Goal: Task Accomplishment & Management: Use online tool/utility

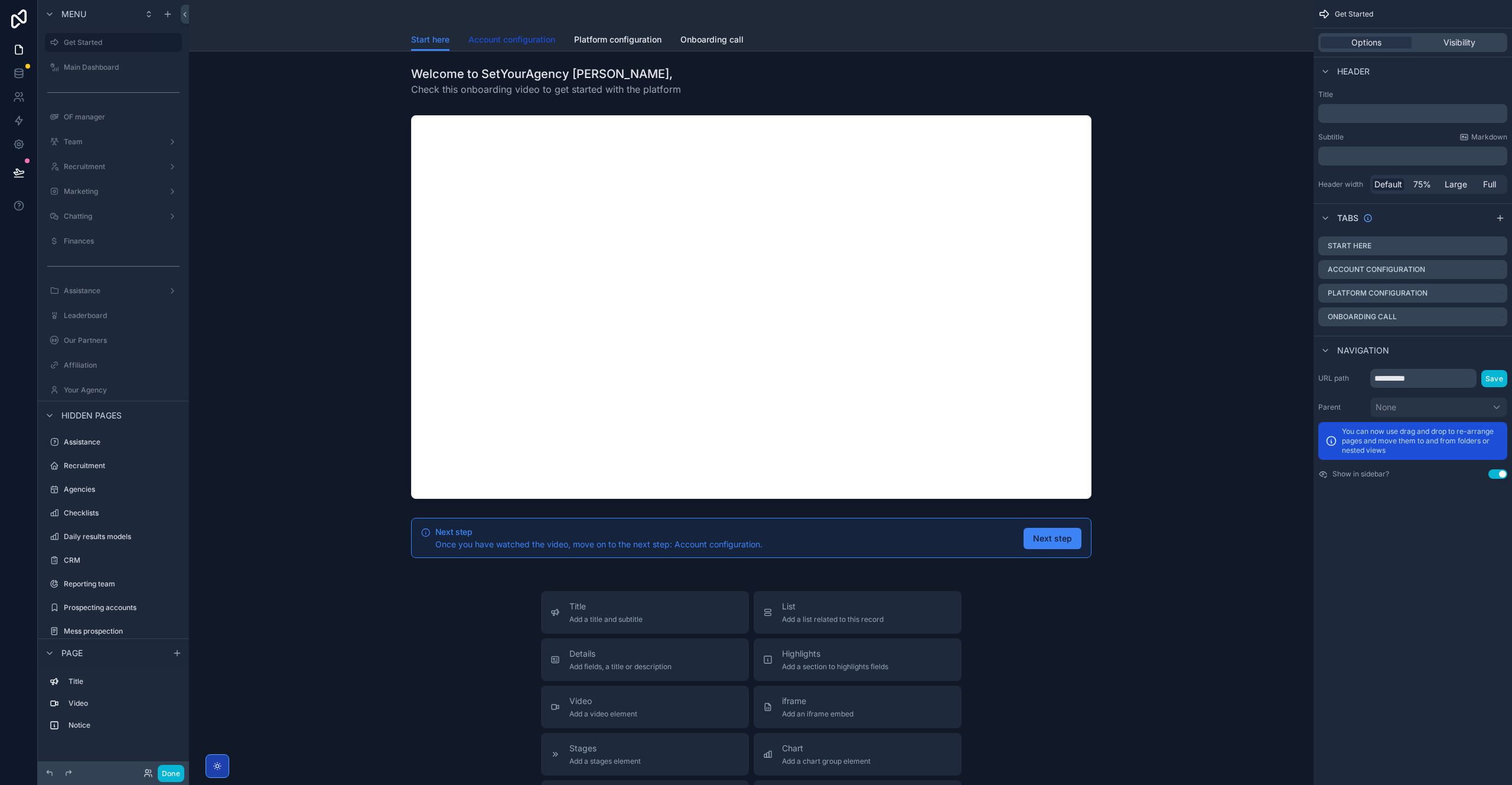
click at [518, 43] on span "Account configuration" at bounding box center [512, 40] width 87 height 12
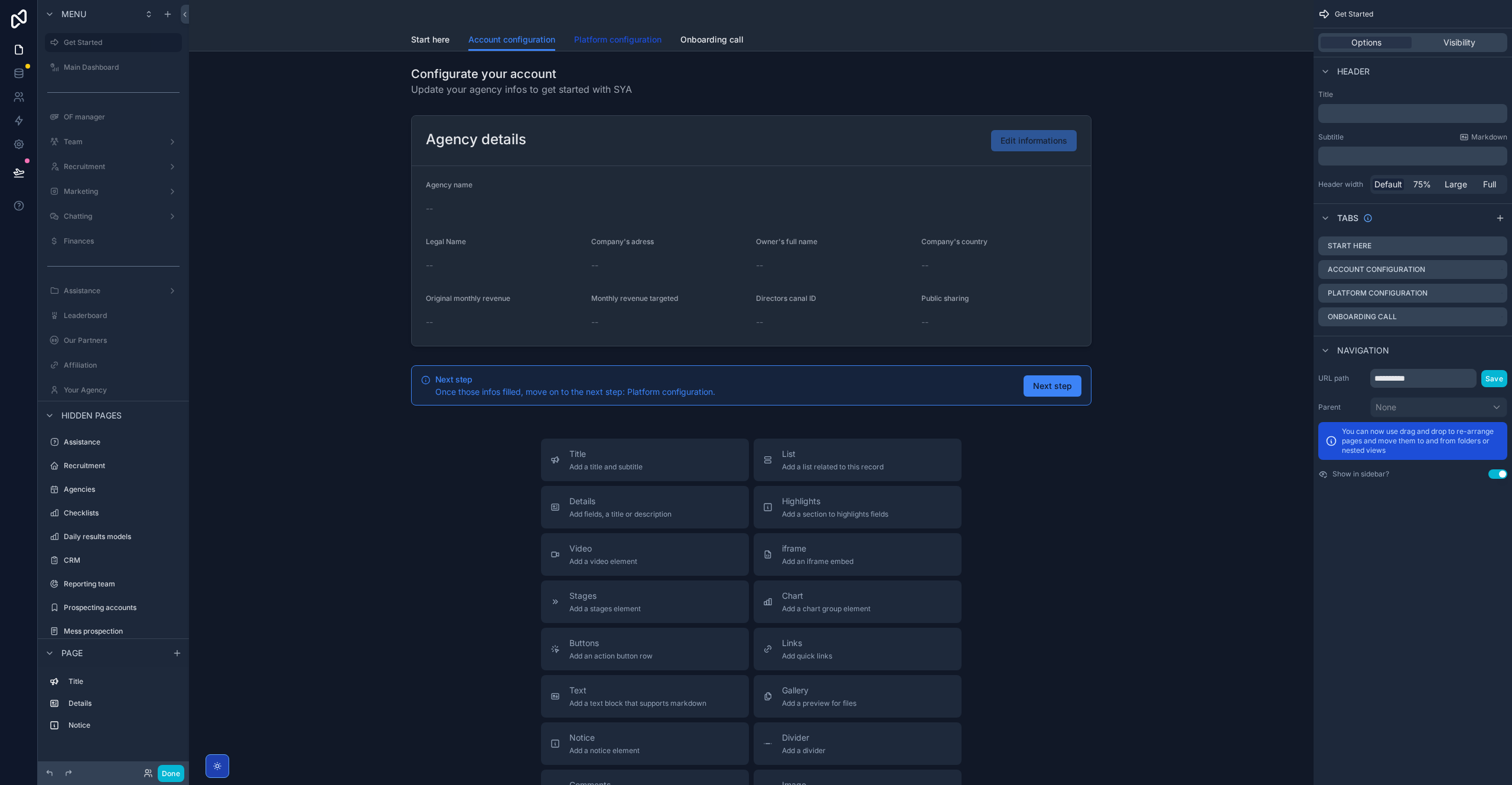
click at [588, 42] on span "Platform configuration" at bounding box center [618, 40] width 87 height 12
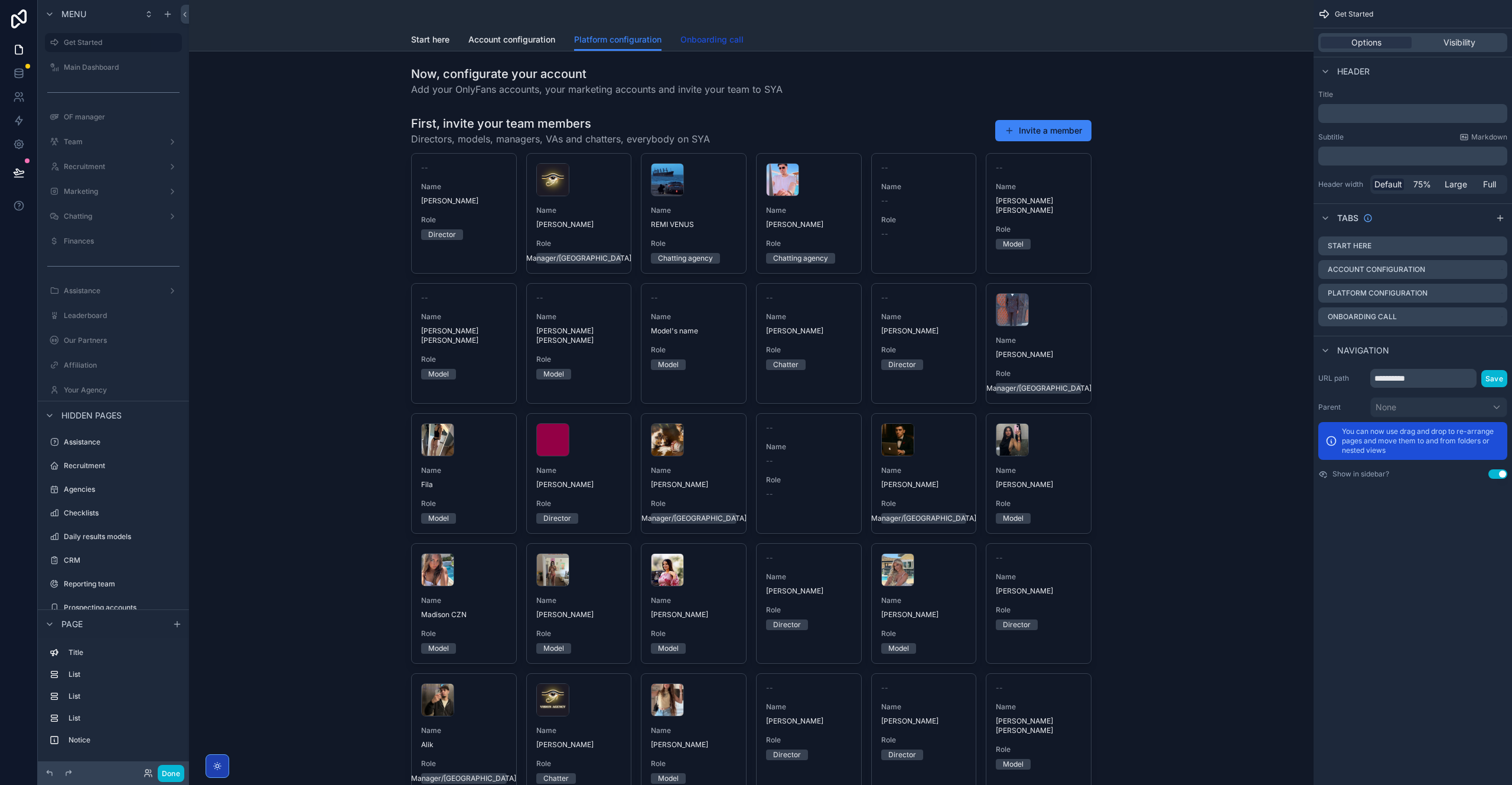
click at [702, 45] on span "Onboarding call" at bounding box center [712, 40] width 63 height 12
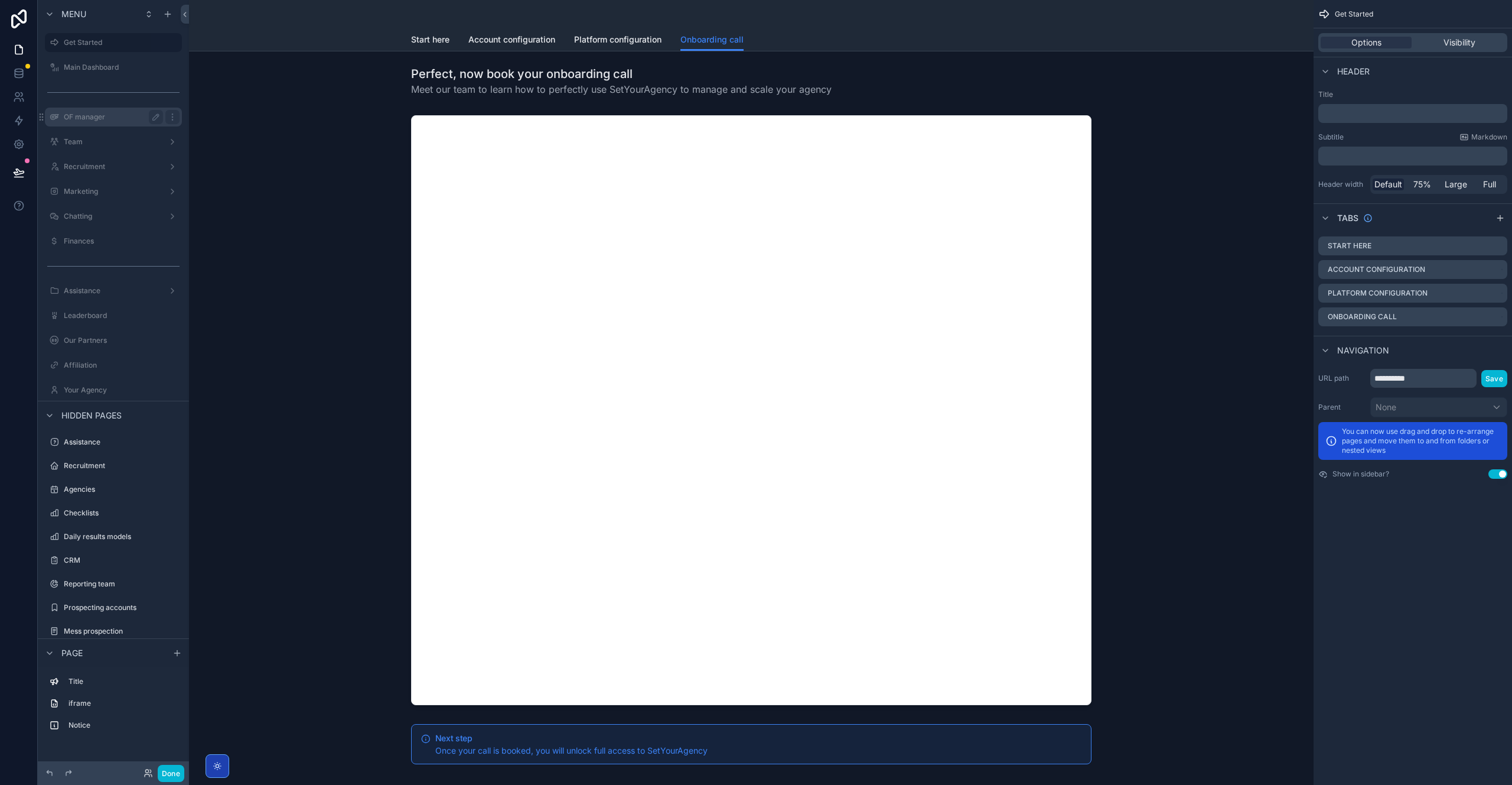
click at [93, 113] on label "OF manager" at bounding box center [111, 117] width 94 height 10
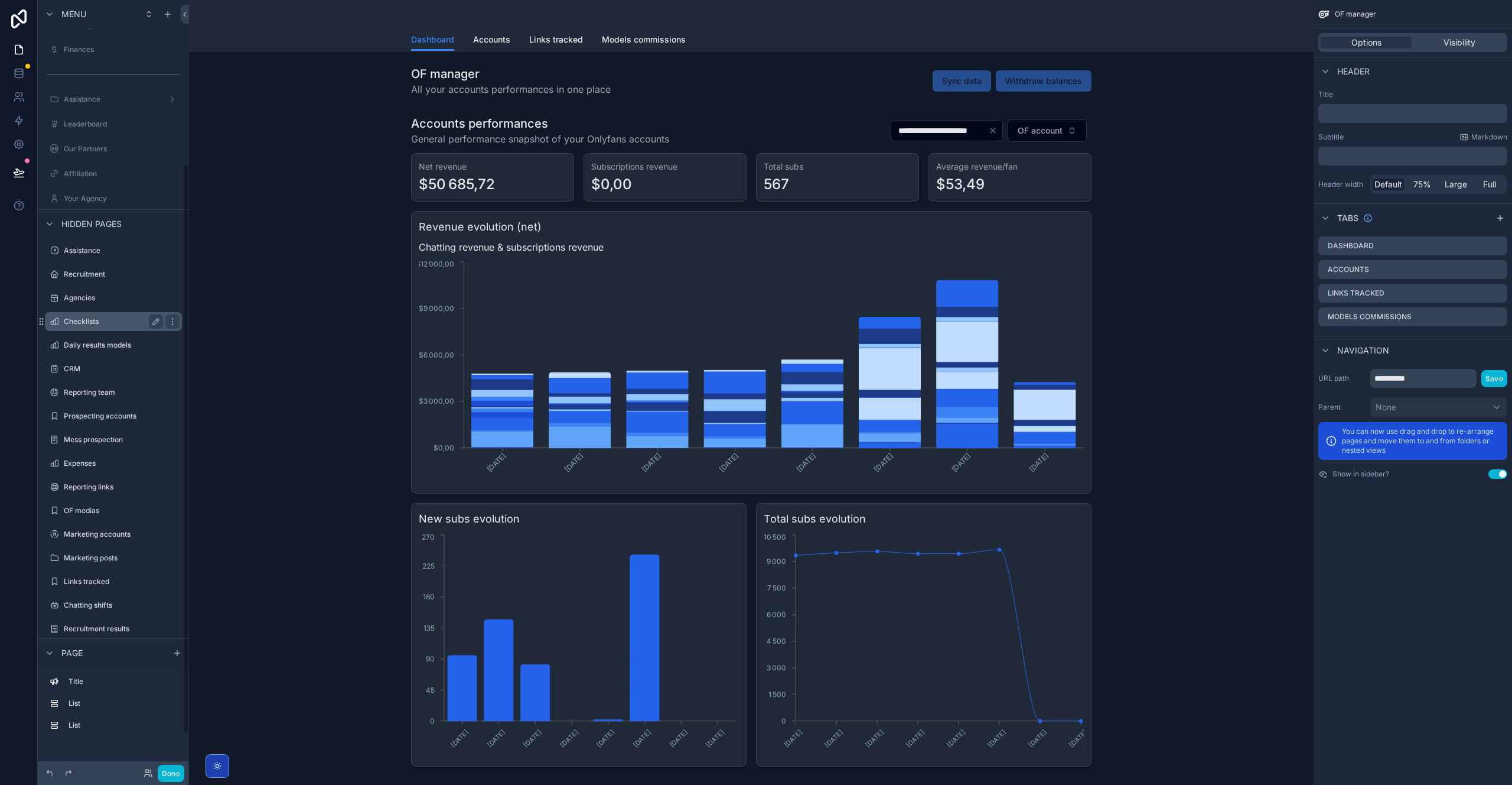
scroll to position [273, 0]
click at [52, 651] on icon "scrollable content" at bounding box center [49, 653] width 10 height 10
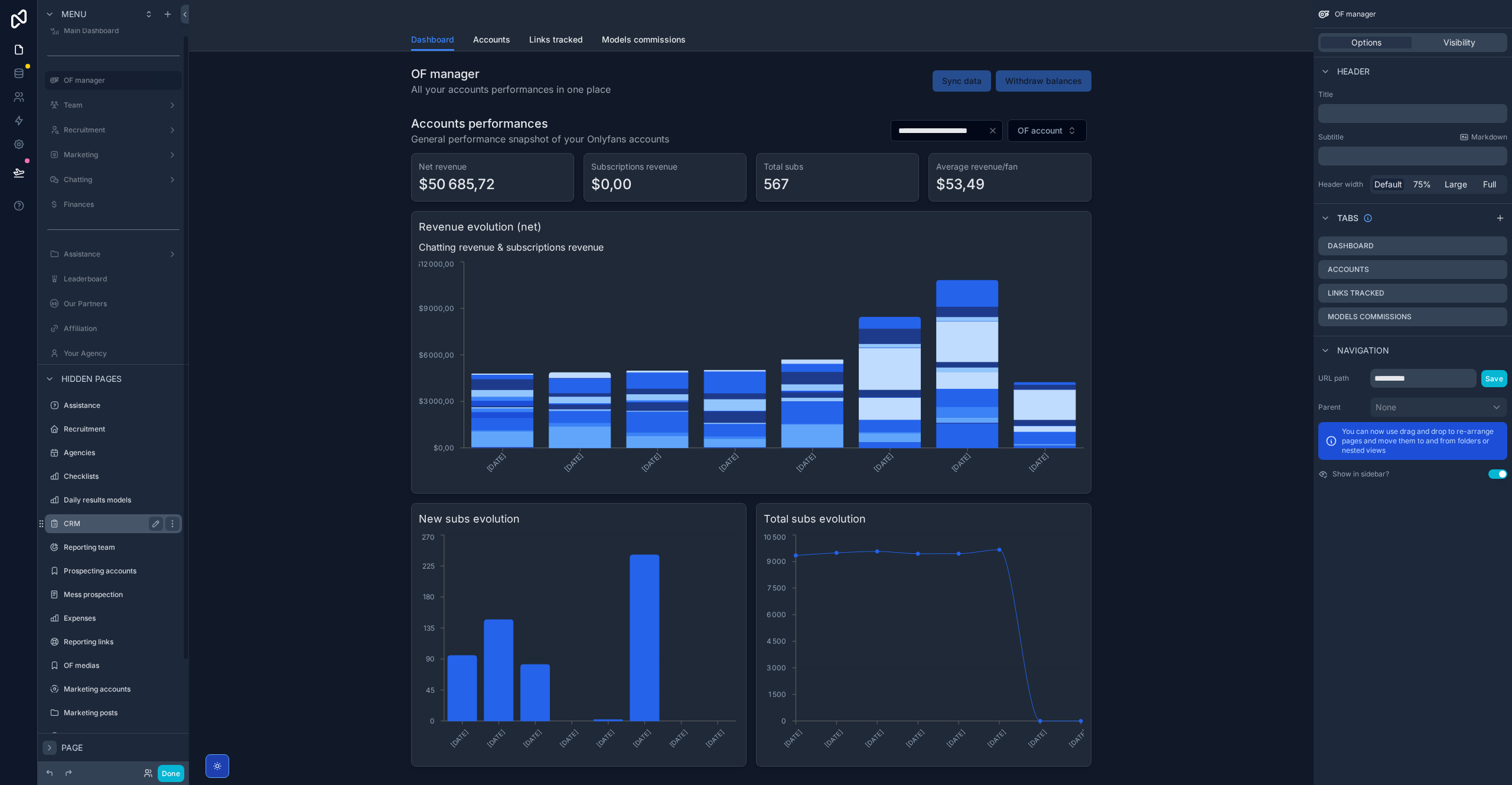
scroll to position [43, 0]
click at [49, 373] on icon "scrollable content" at bounding box center [49, 373] width 10 height 10
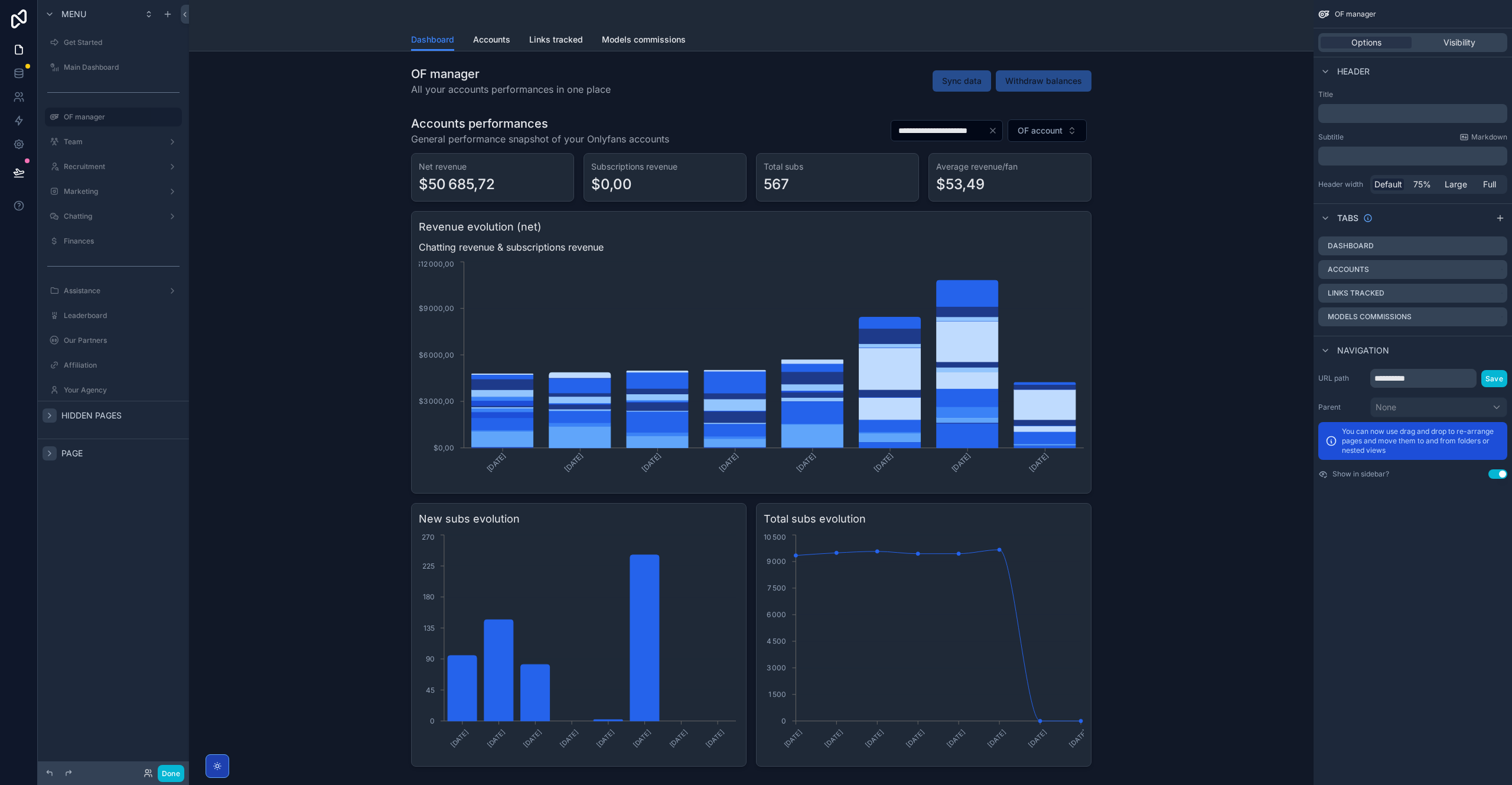
scroll to position [0, 0]
click at [91, 137] on label "Team" at bounding box center [111, 142] width 94 height 10
click at [94, 189] on label "Marketing" at bounding box center [111, 191] width 94 height 10
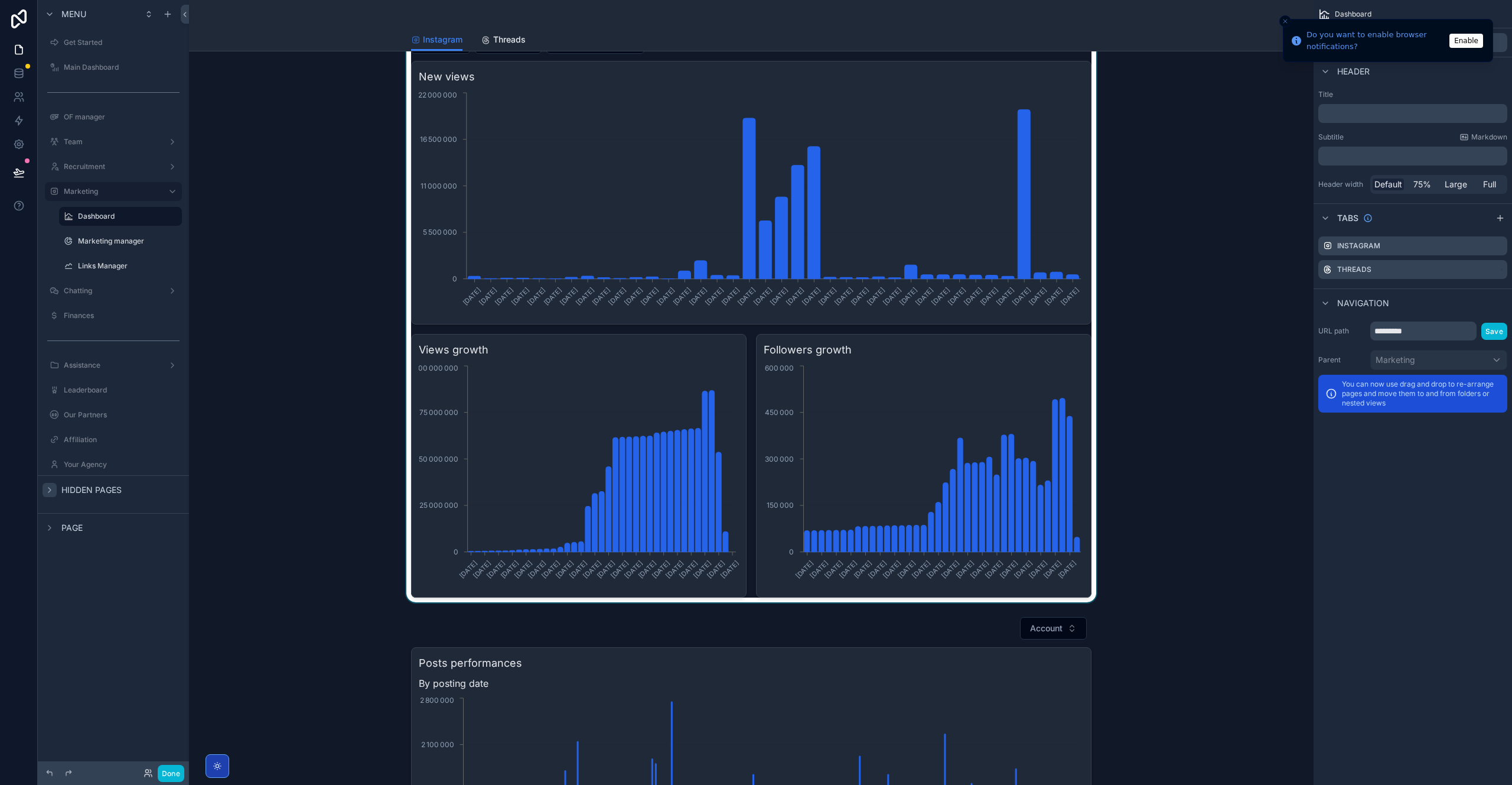
scroll to position [52, 0]
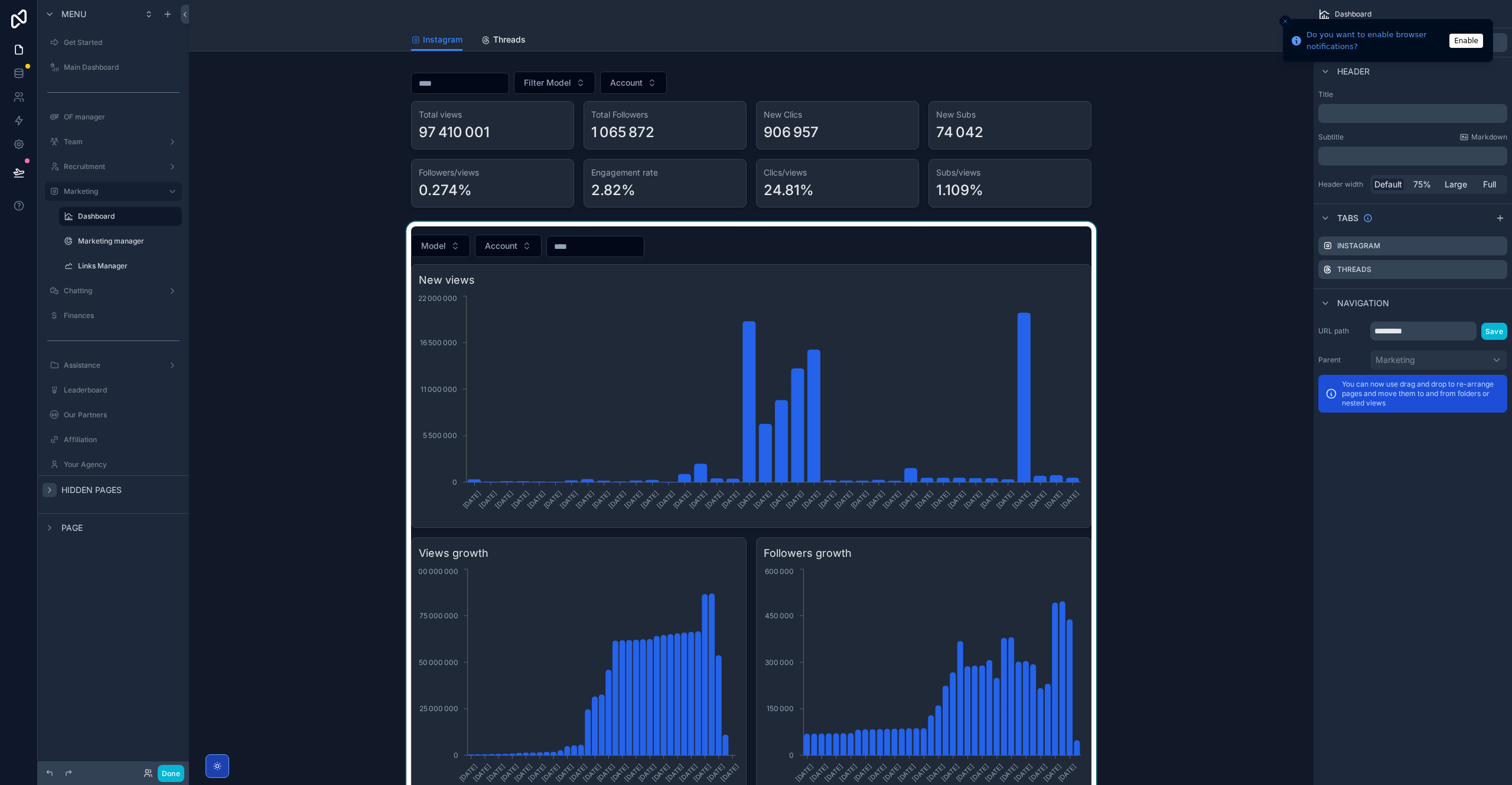
click at [1020, 446] on div "scrollable content" at bounding box center [752, 513] width 1106 height 584
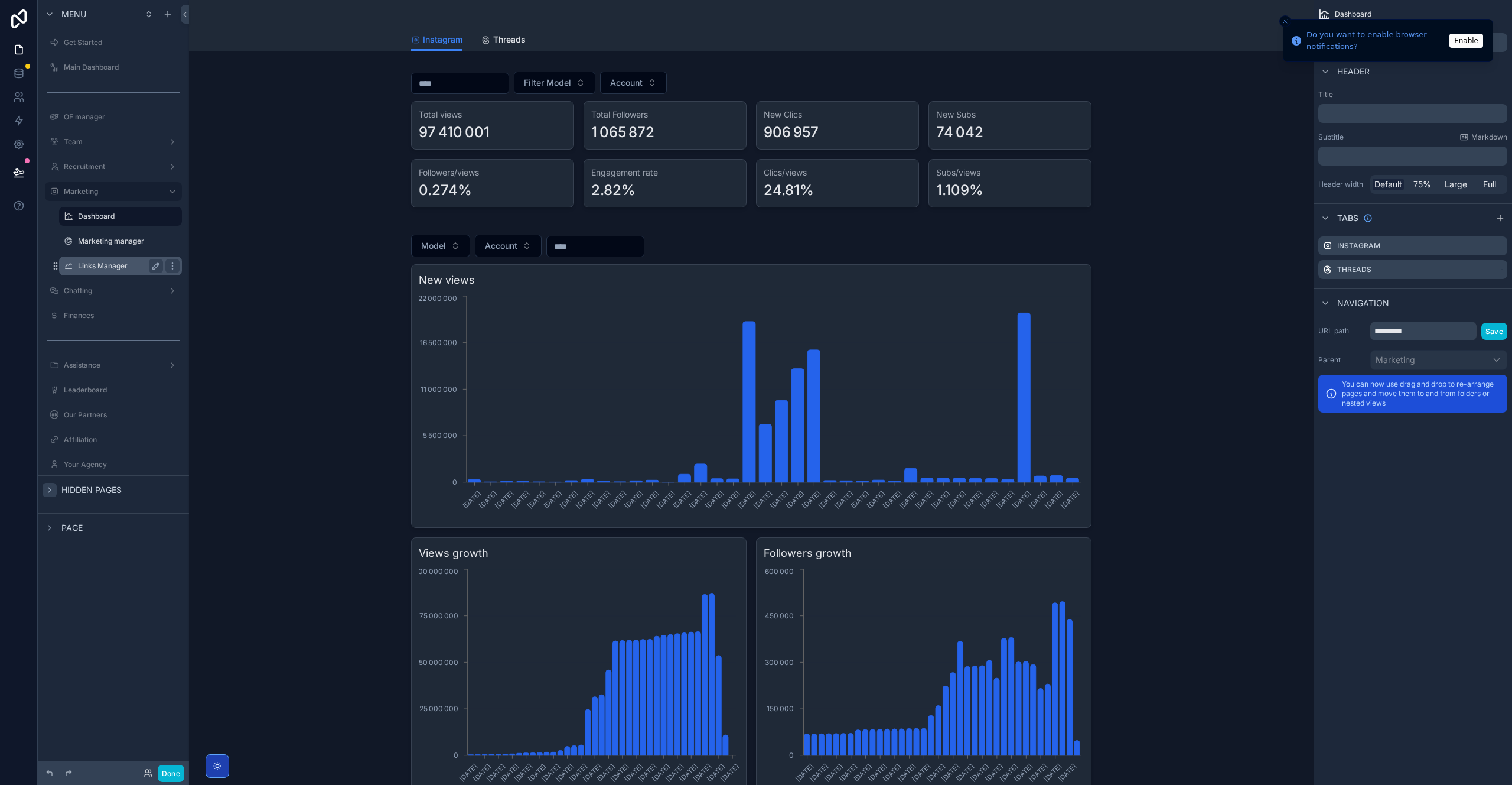
click at [110, 239] on label "Marketing manager" at bounding box center [128, 242] width 102 height 10
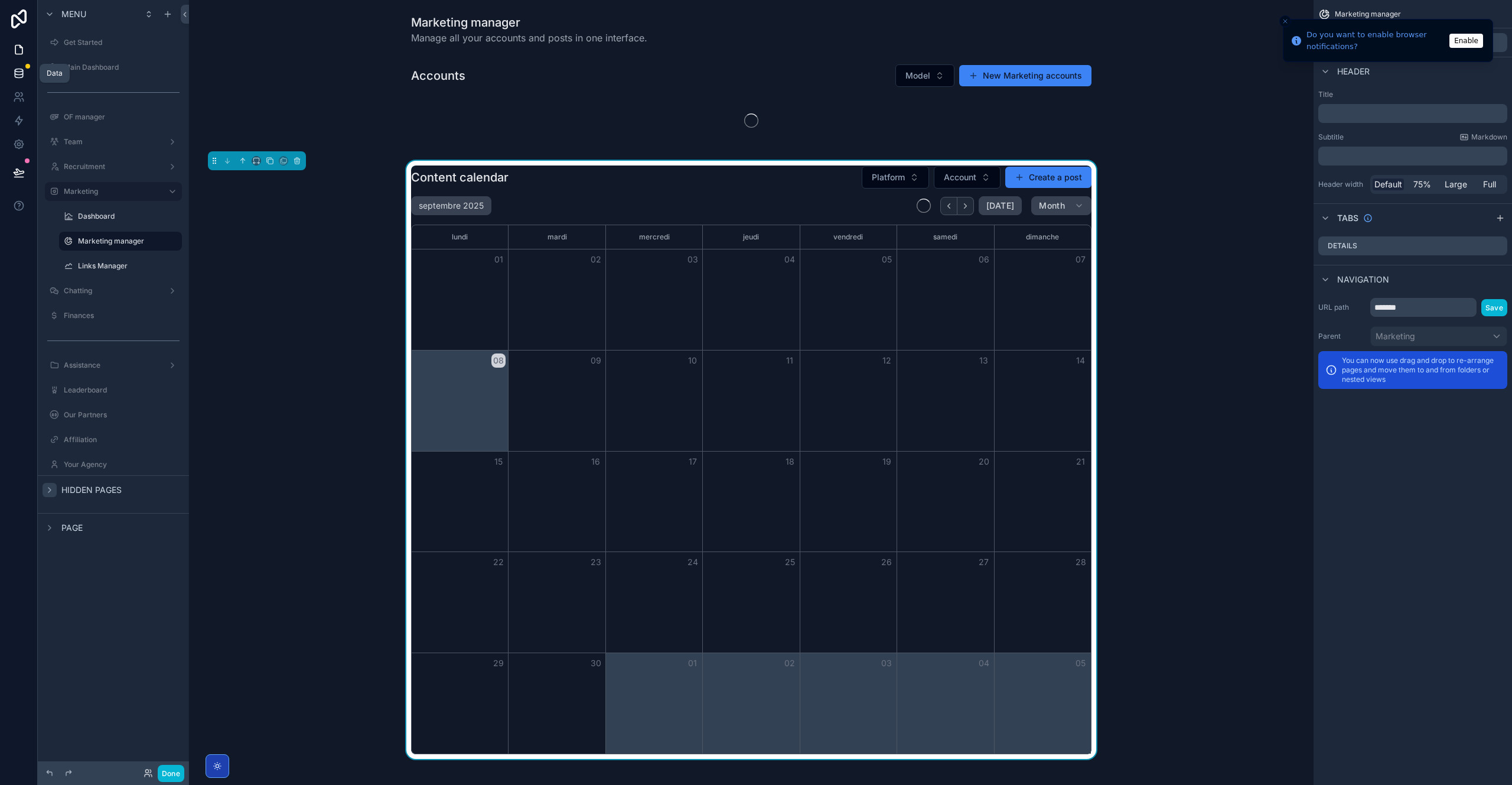
click at [17, 74] on icon at bounding box center [18, 73] width 12 height 12
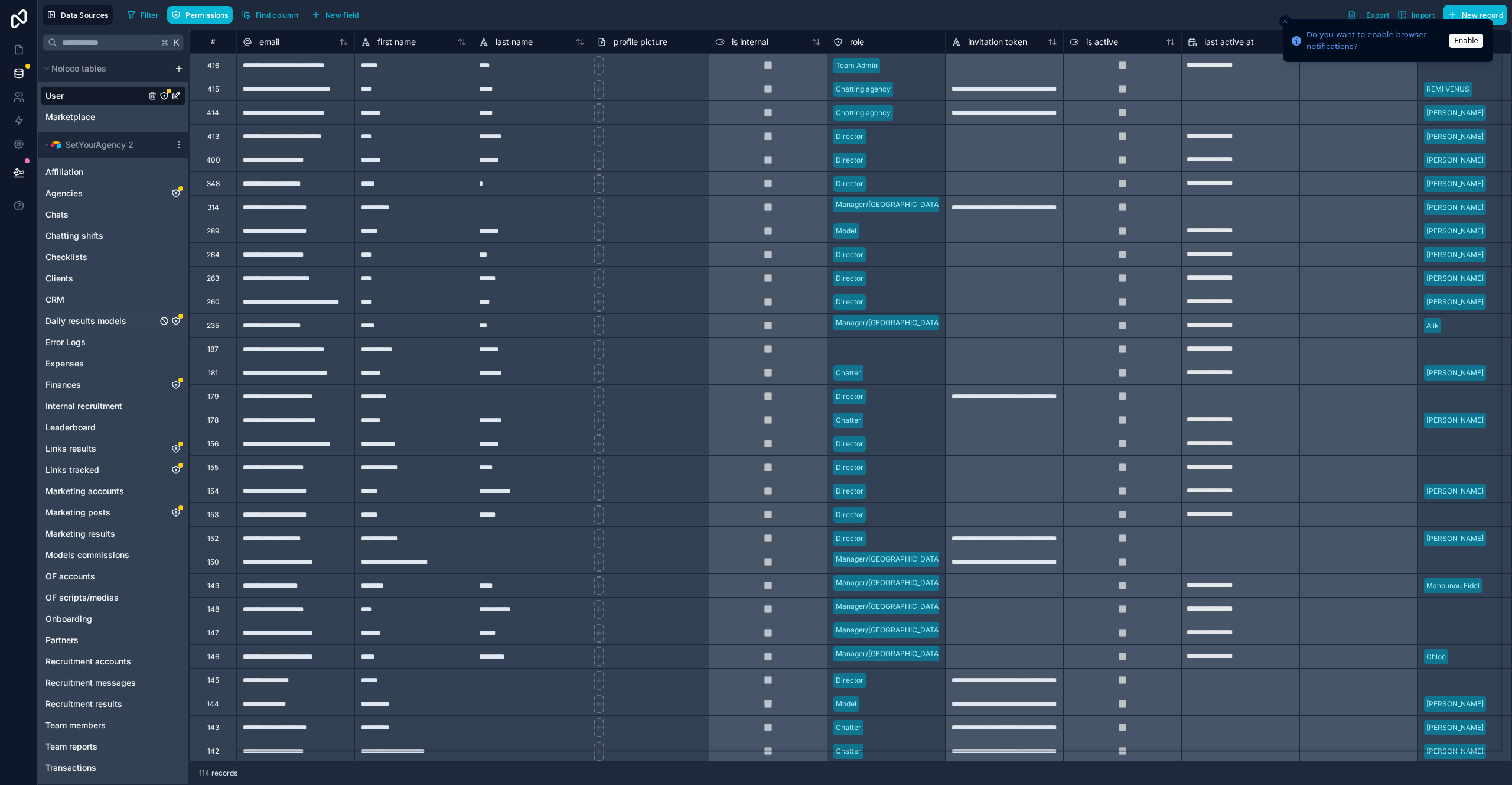
click at [81, 320] on span "Daily results models" at bounding box center [85, 321] width 80 height 12
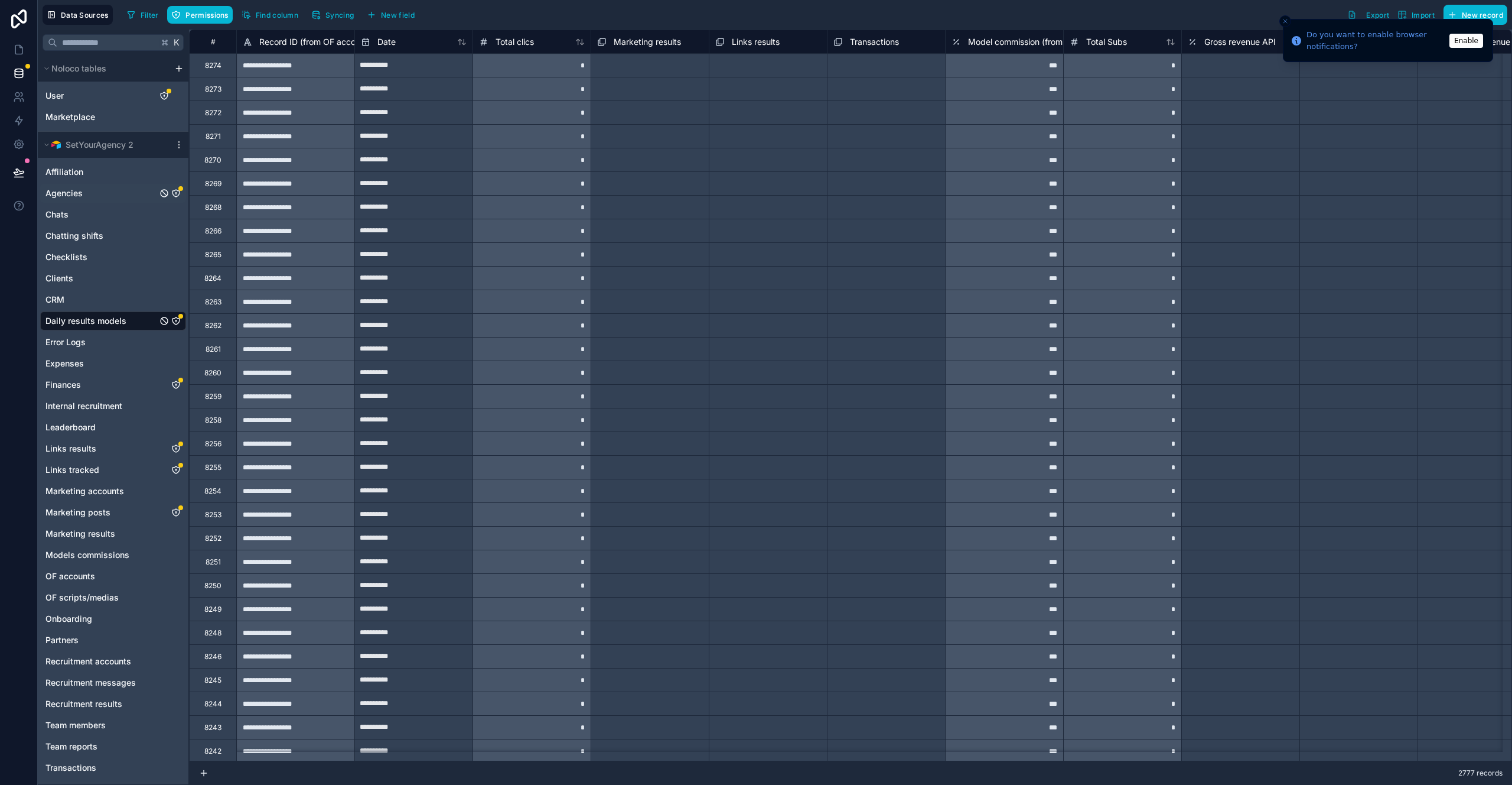
click at [74, 197] on span "Agencies" at bounding box center [64, 193] width 37 height 12
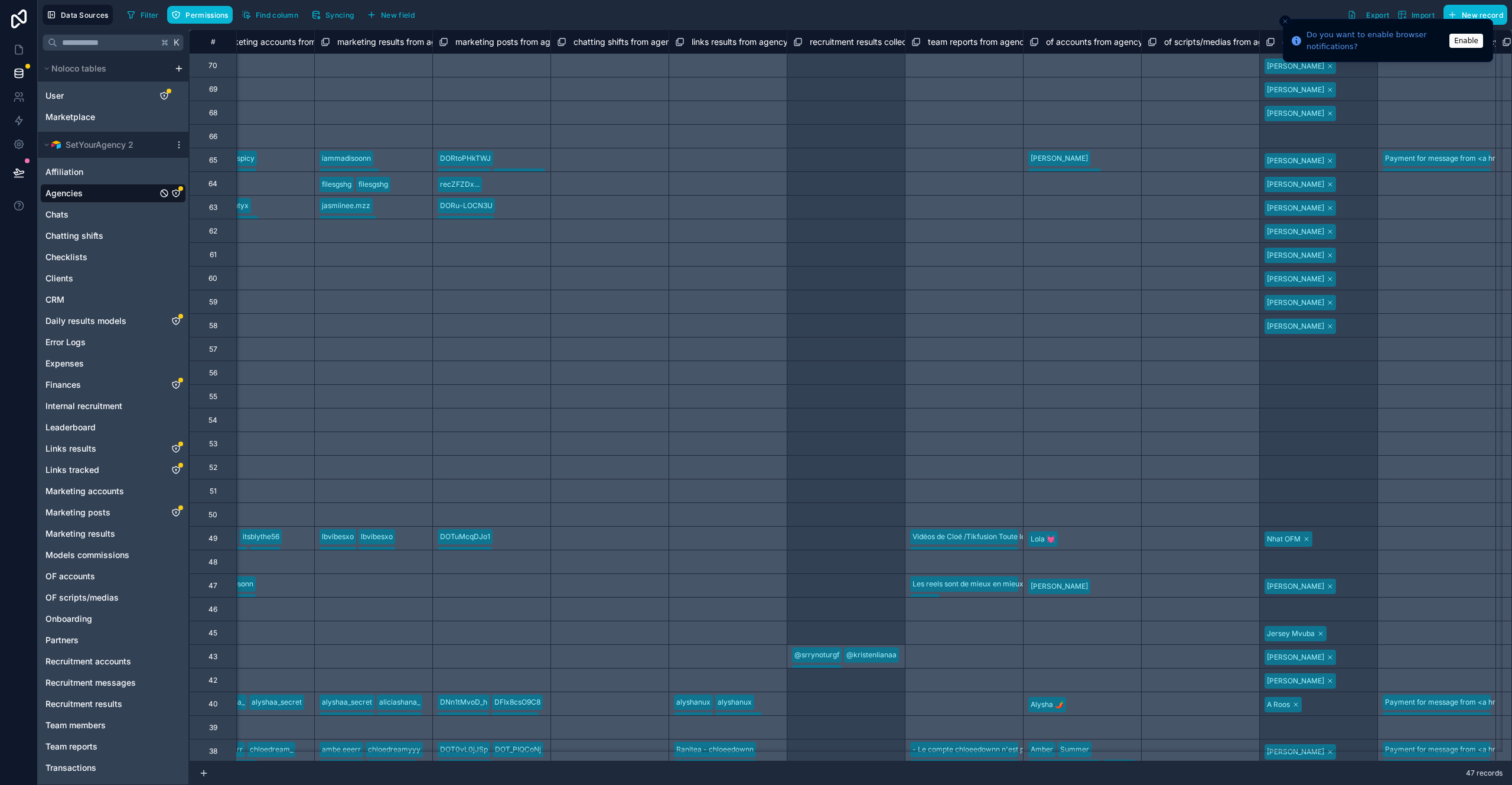
scroll to position [0, 7626]
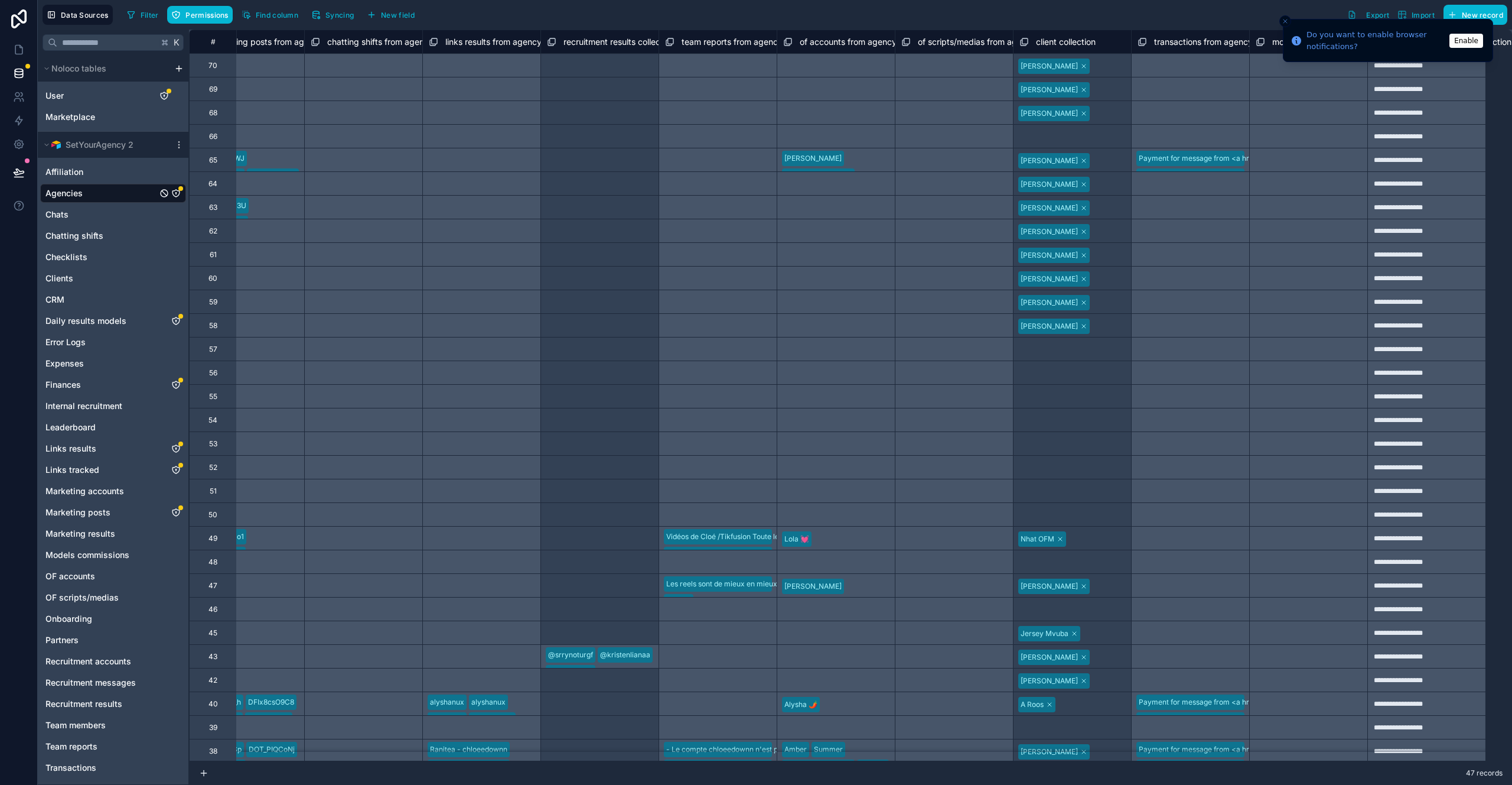
click at [1284, 18] on icon "Close toast" at bounding box center [1285, 20] width 7 height 7
click at [13, 122] on icon at bounding box center [18, 120] width 12 height 12
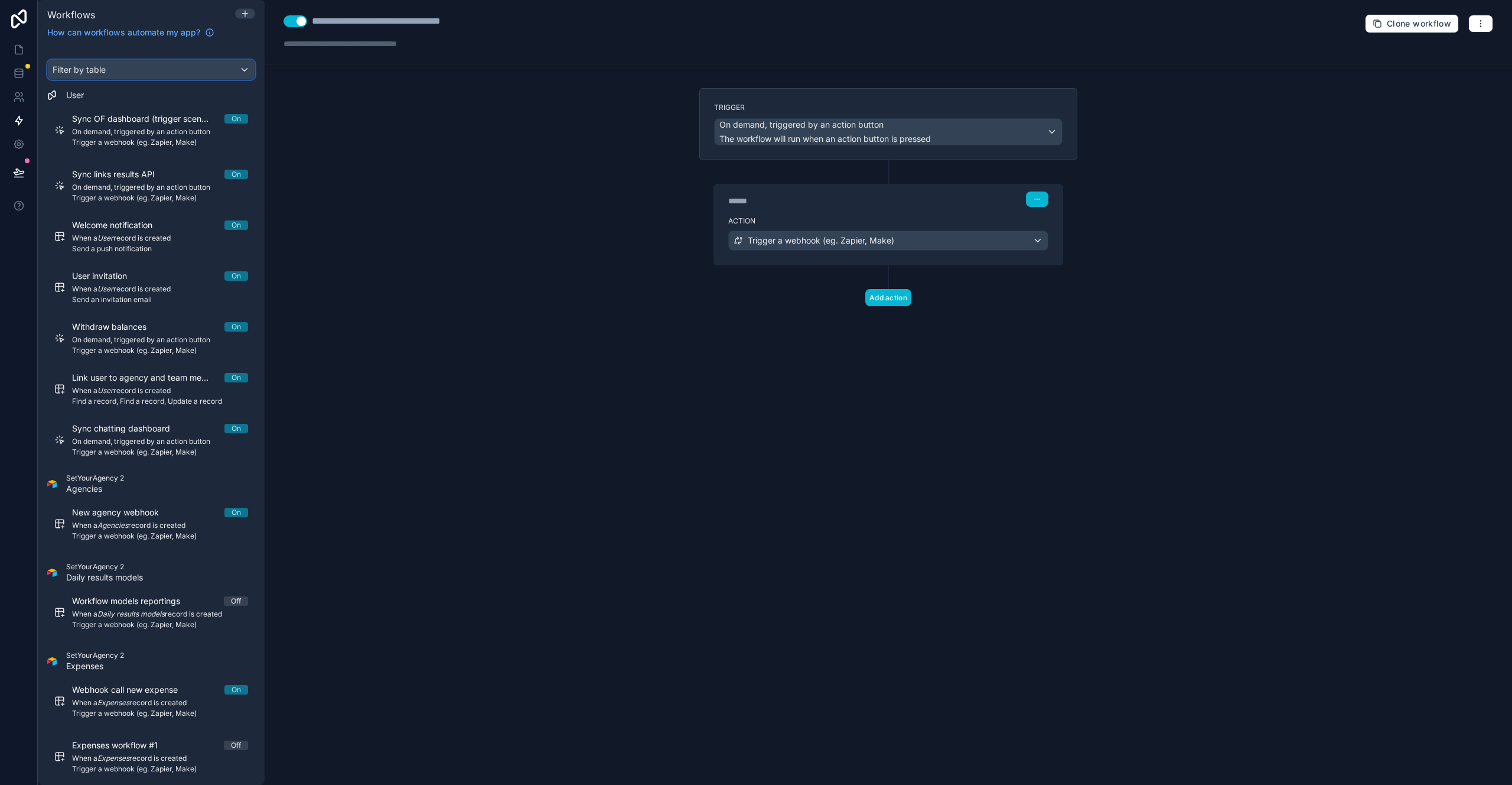
click at [140, 74] on div "Filter by table" at bounding box center [150, 69] width 207 height 18
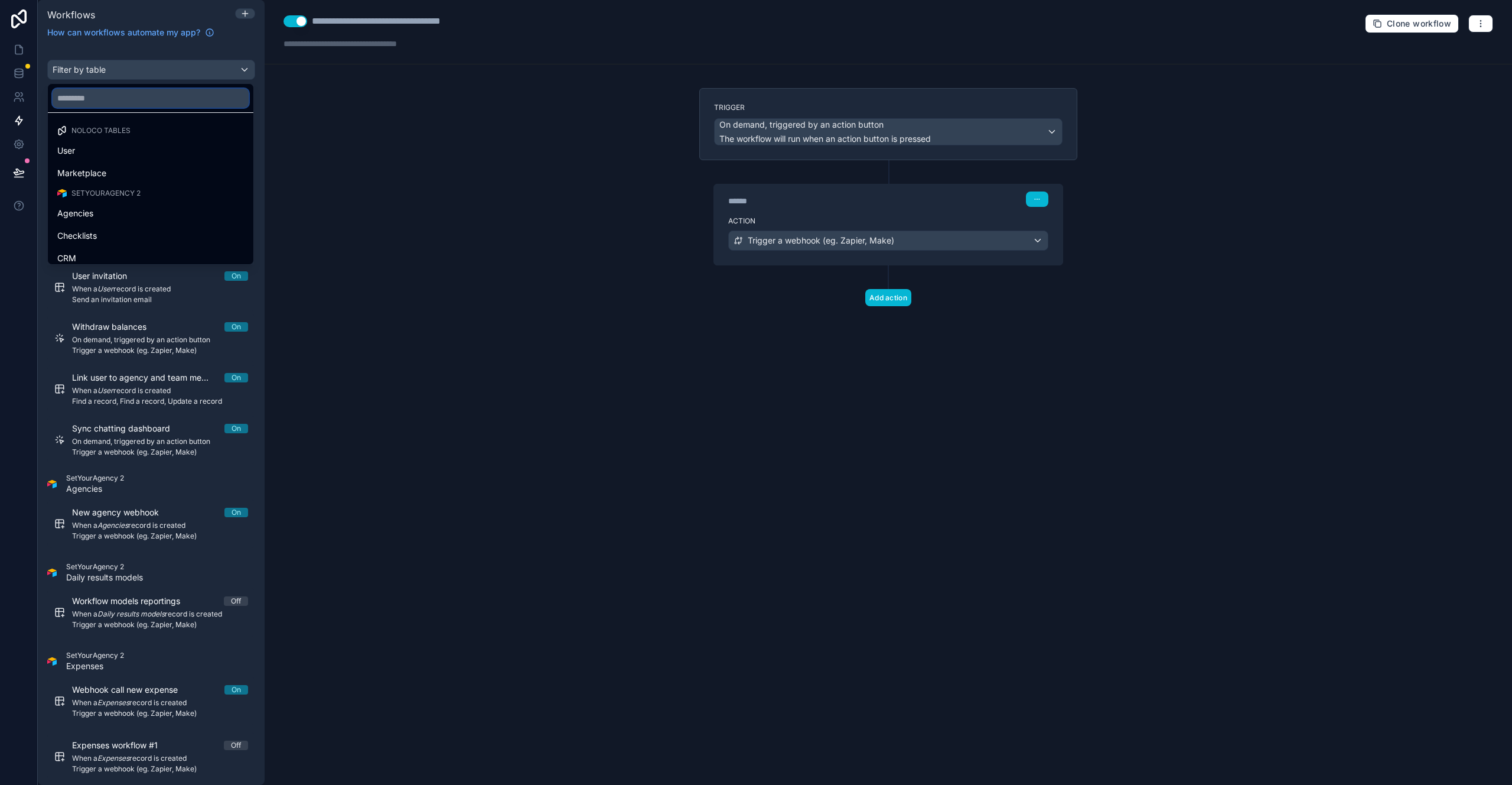
click at [139, 93] on input "text" at bounding box center [150, 97] width 196 height 18
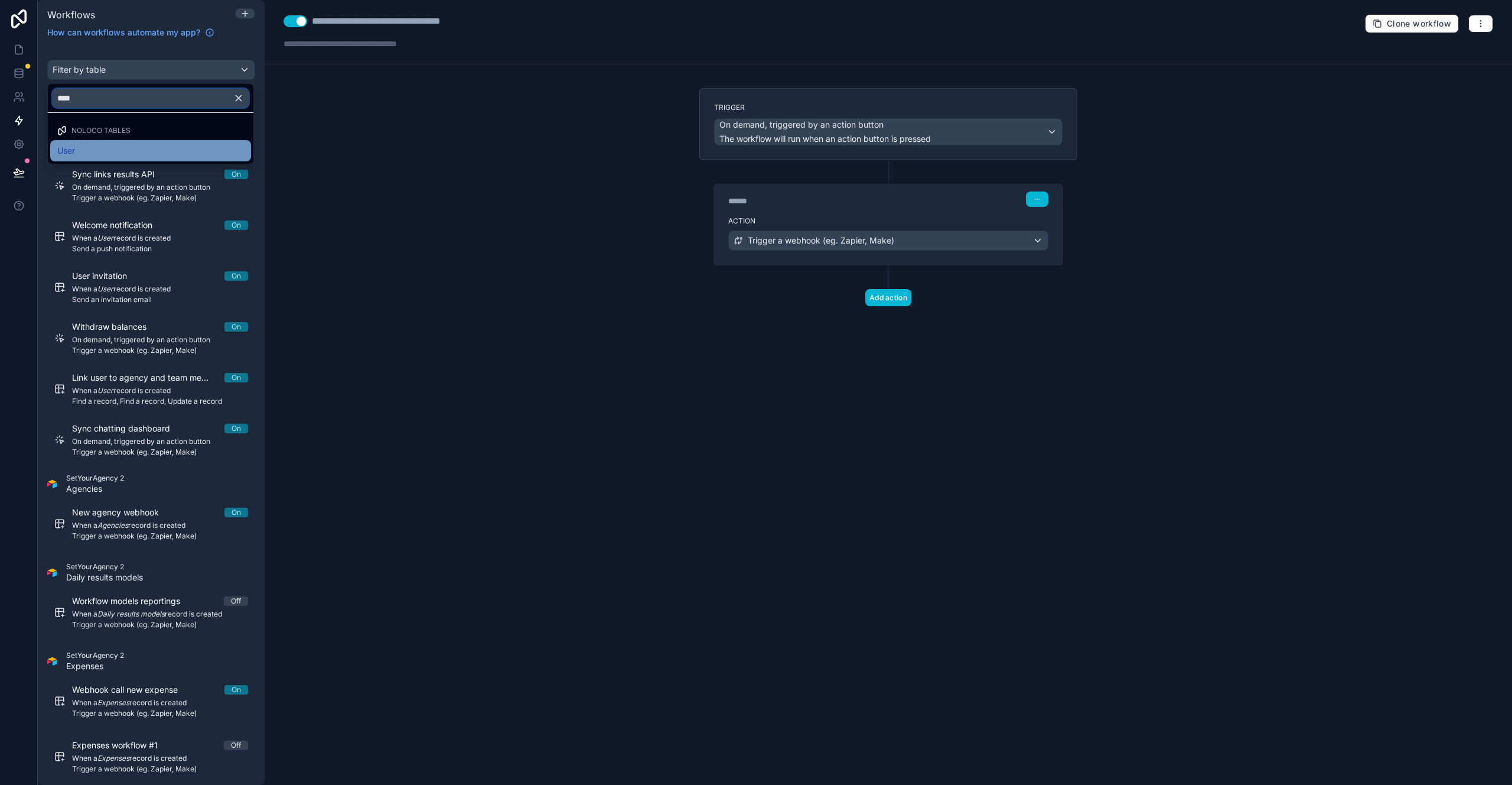
type input "****"
click at [92, 152] on div "User" at bounding box center [150, 150] width 186 height 15
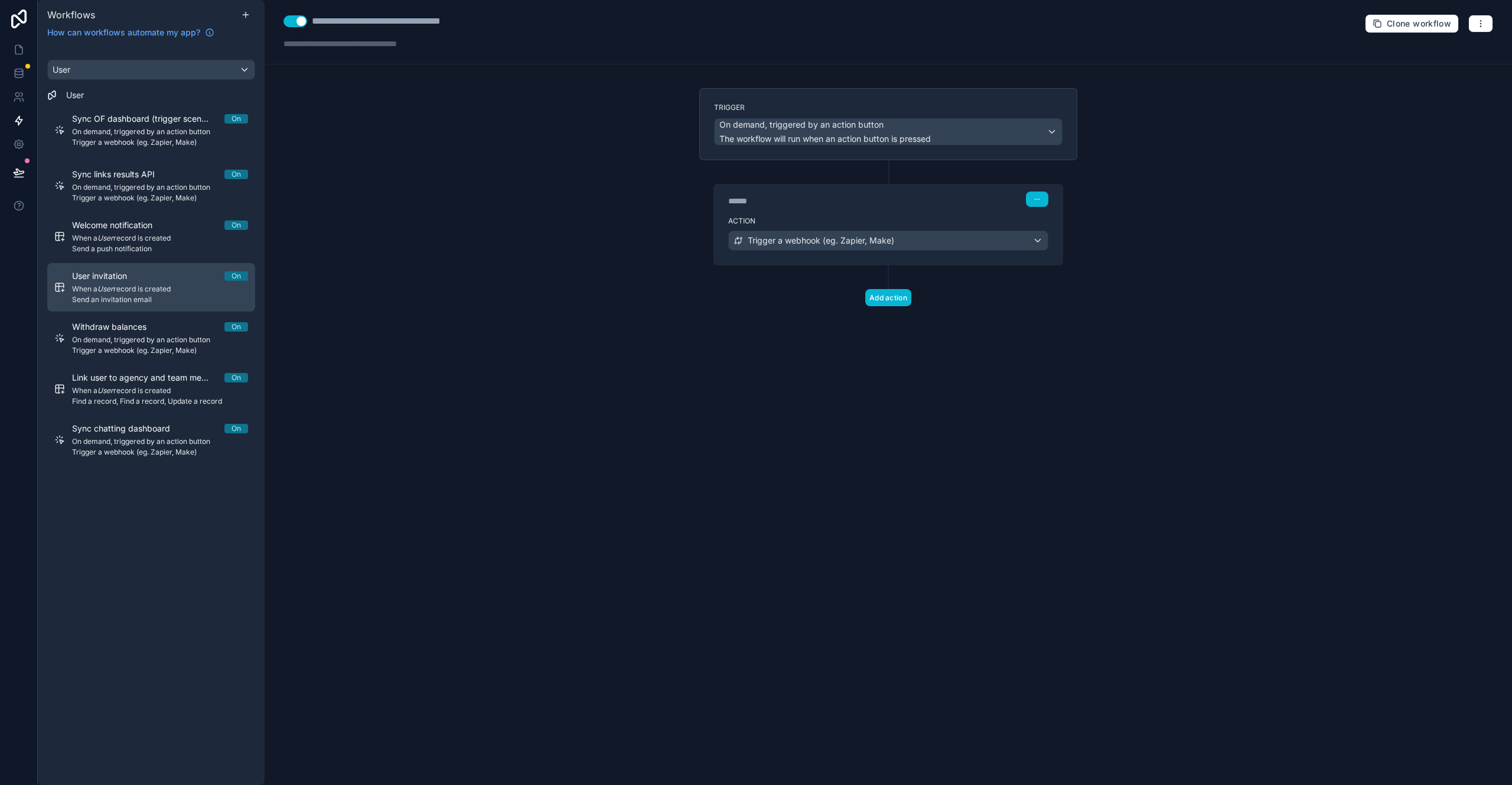
click at [177, 298] on span "Send an invitation email" at bounding box center [160, 300] width 177 height 10
click at [1049, 135] on div "When a User record is created The workflow will run when a new User record is c…" at bounding box center [888, 131] width 347 height 26
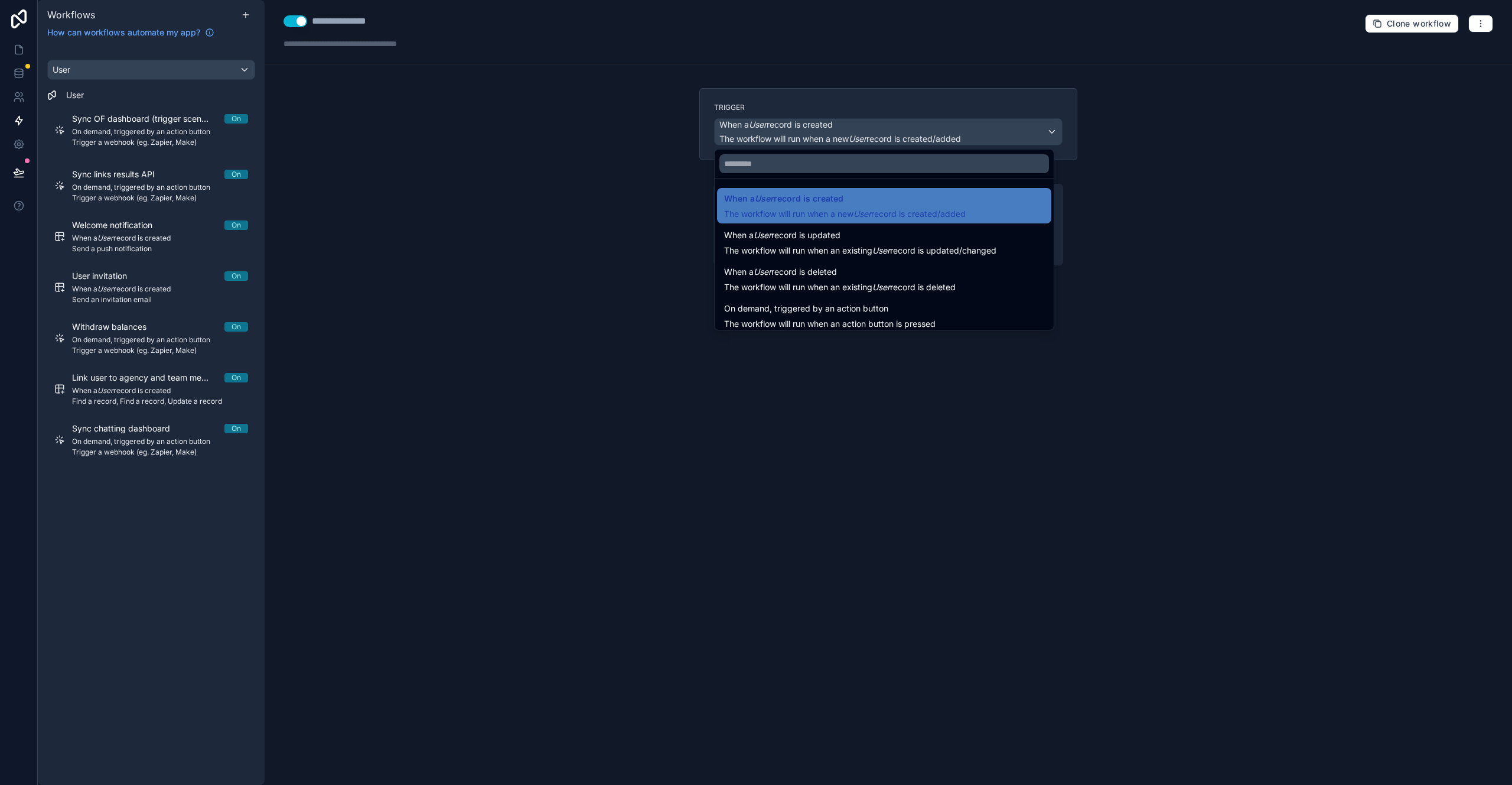
click at [1052, 132] on div at bounding box center [756, 392] width 1512 height 785
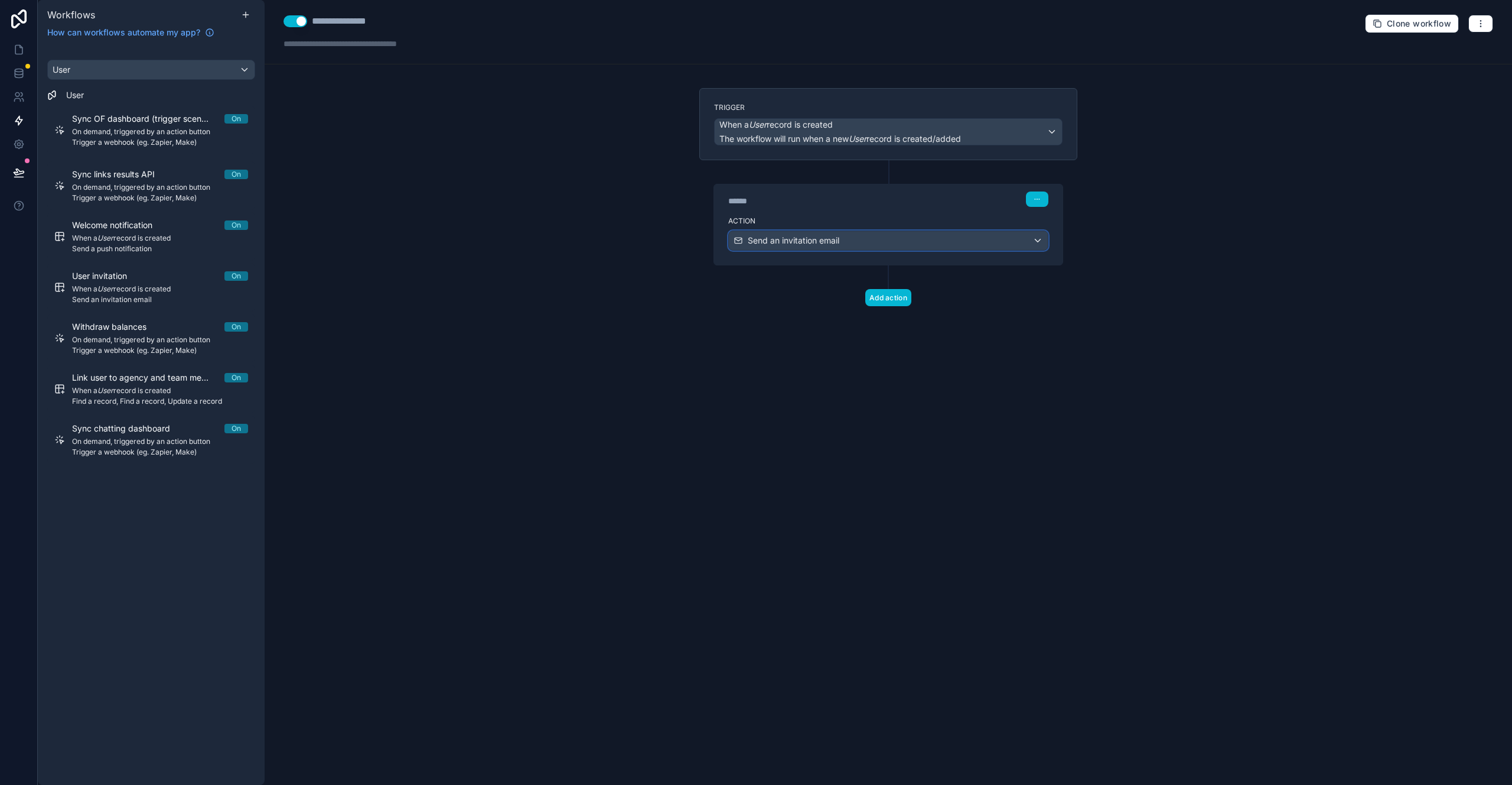
click at [1033, 239] on div "Send an invitation email" at bounding box center [888, 240] width 319 height 18
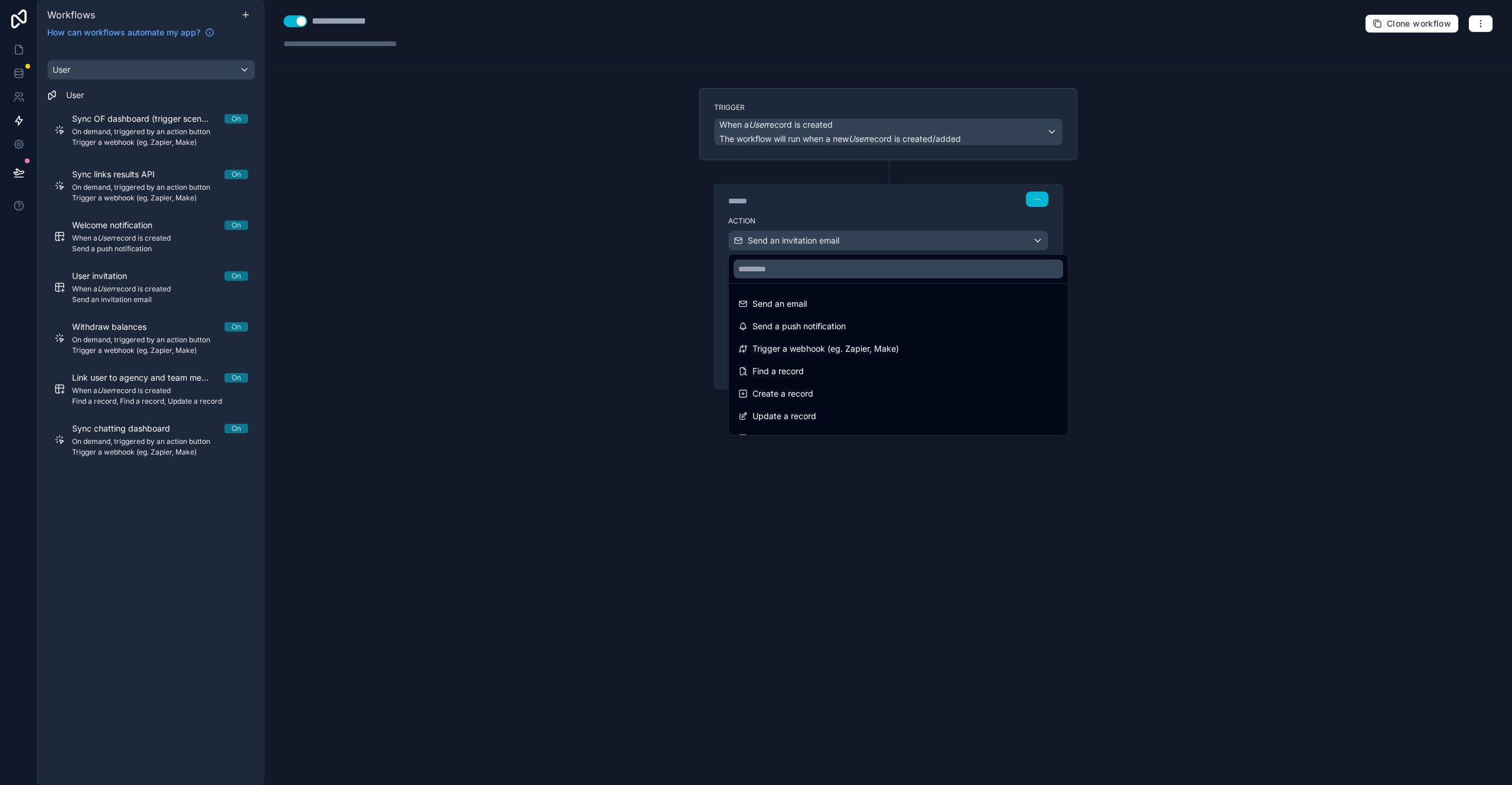
click at [1033, 239] on div at bounding box center [756, 392] width 1512 height 785
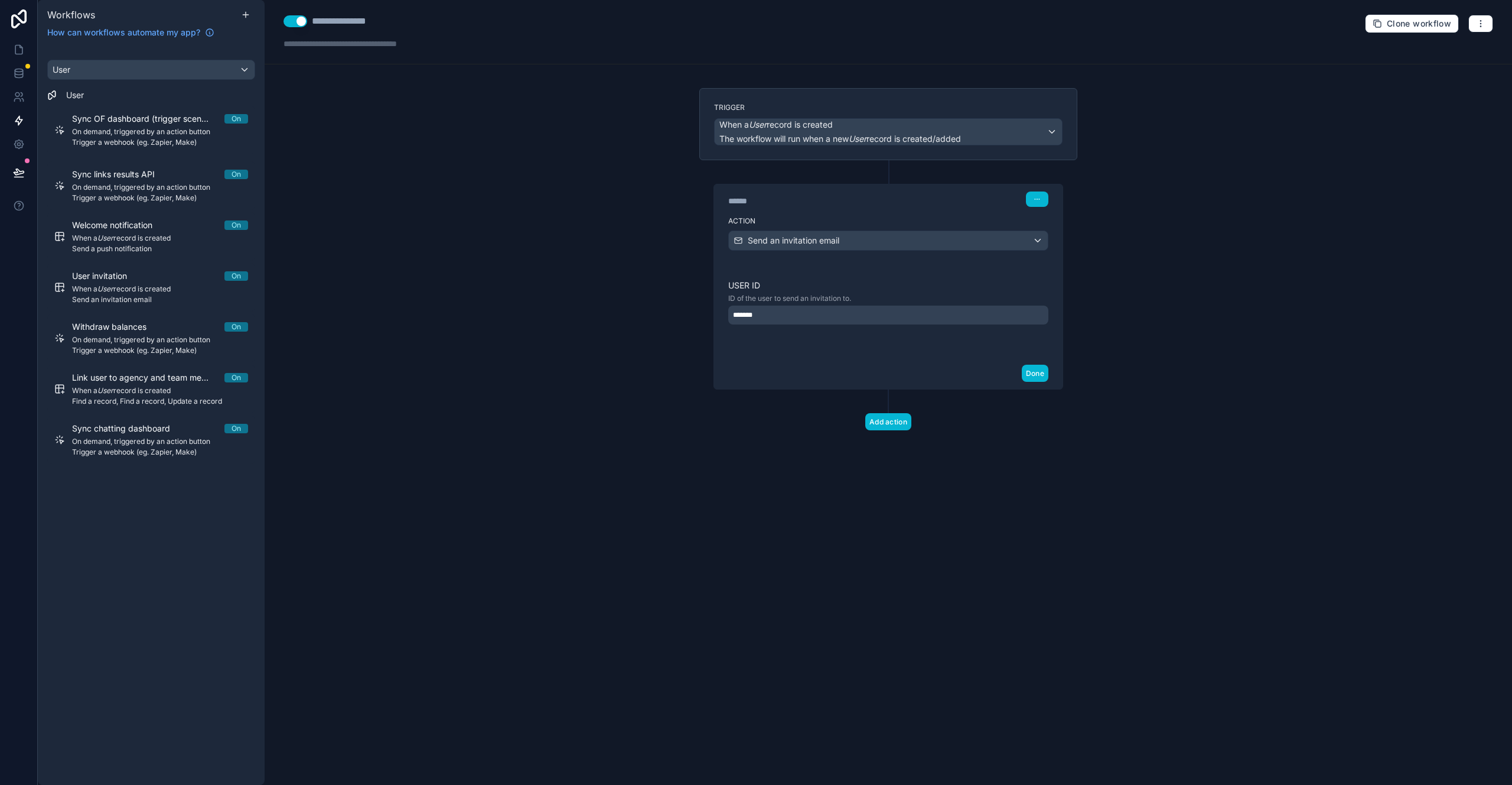
click at [602, 169] on div "**********" at bounding box center [888, 392] width 1247 height 785
click at [126, 177] on span "Sync links results API" at bounding box center [120, 175] width 97 height 12
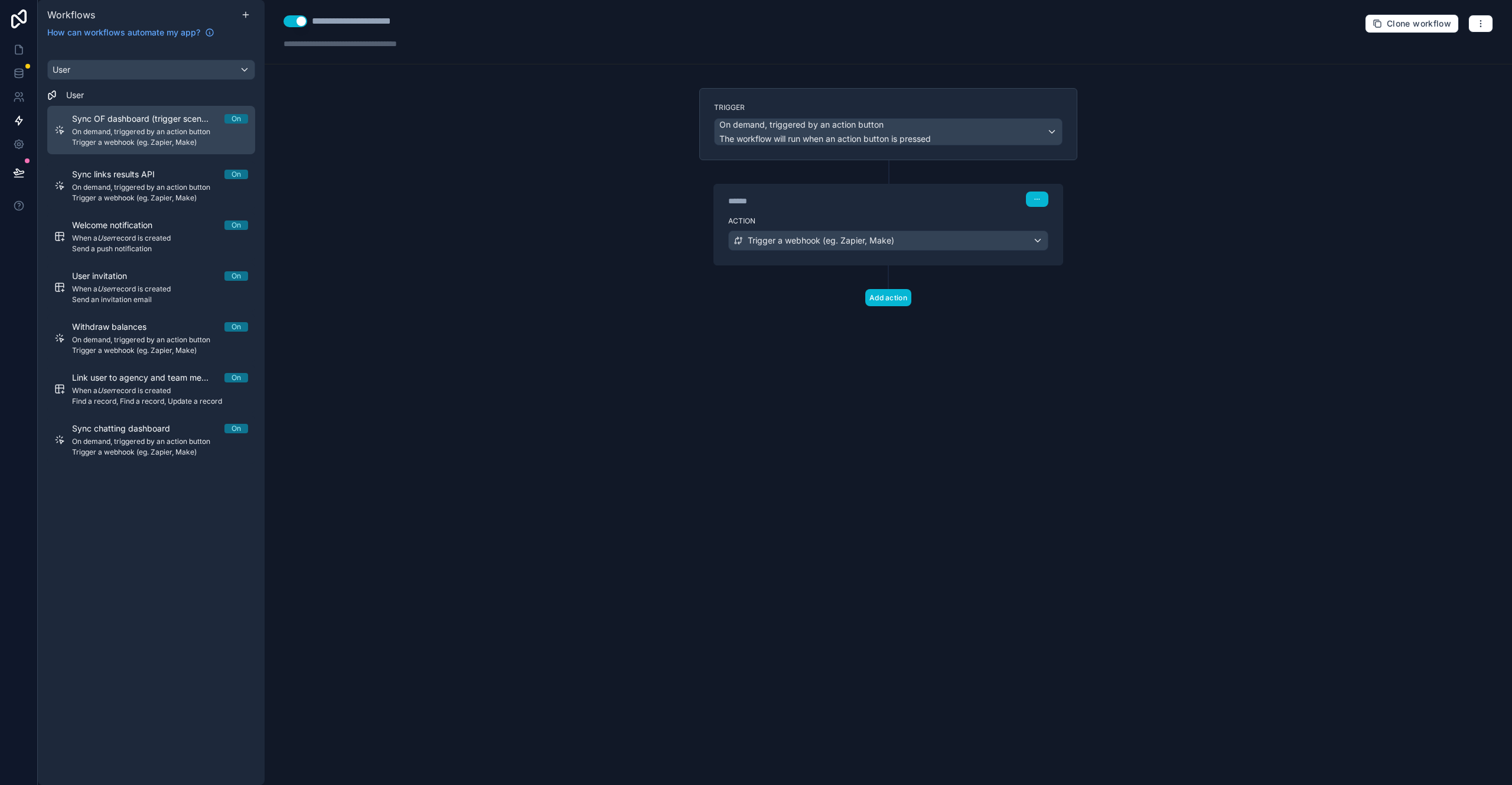
click at [134, 139] on span "Trigger a webhook (eg. Zapier, Make)" at bounding box center [160, 143] width 177 height 10
click at [194, 73] on div "User" at bounding box center [150, 69] width 207 height 18
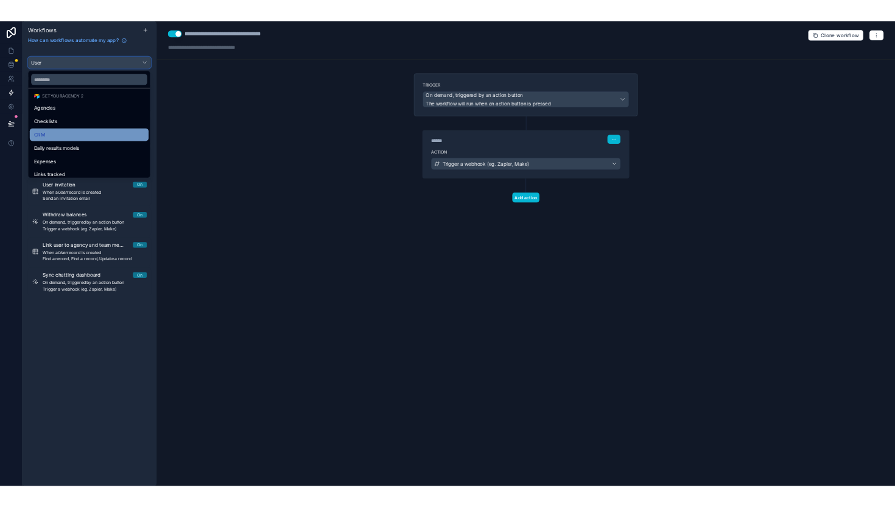
scroll to position [94, 0]
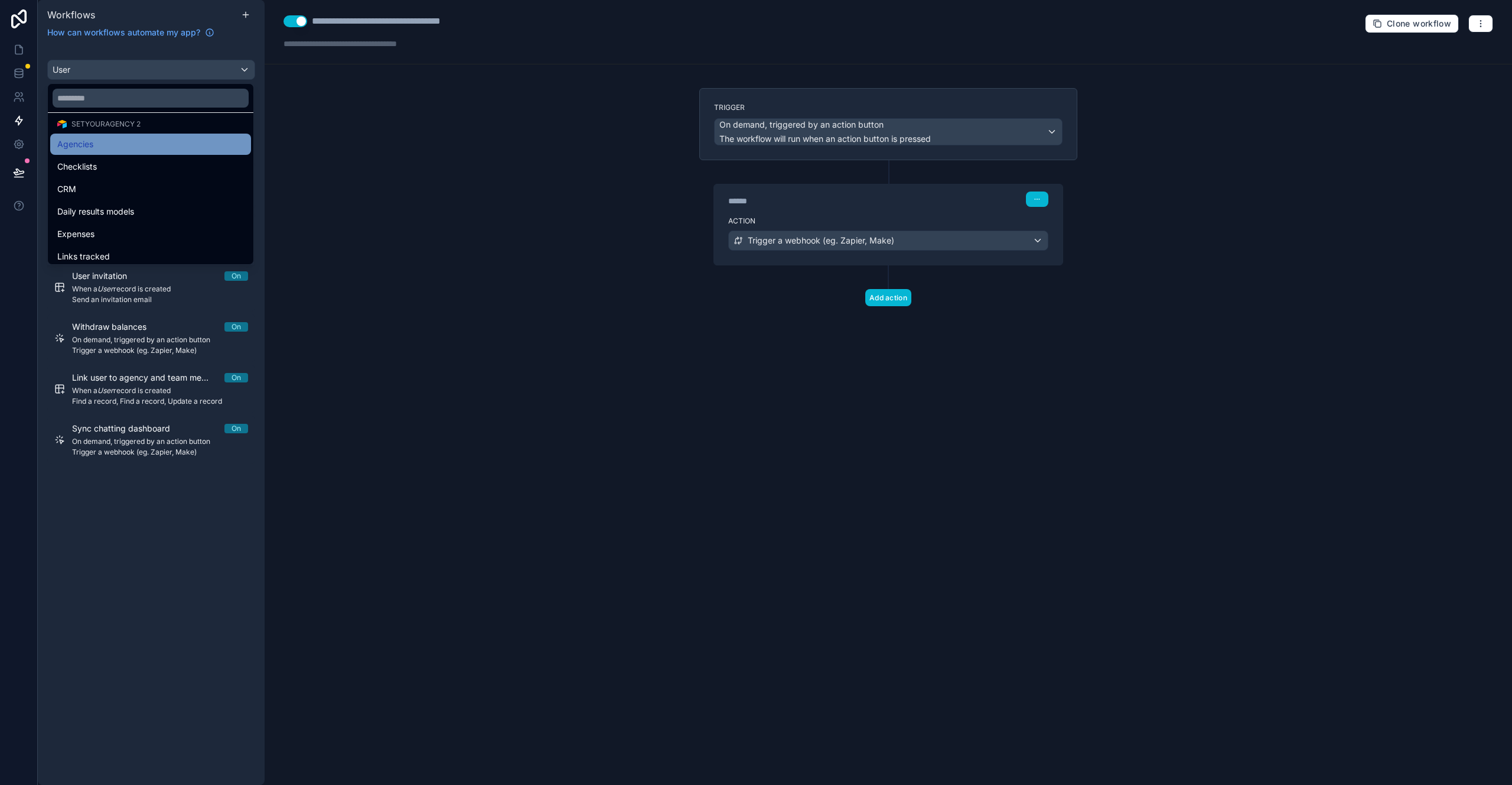
click at [113, 146] on div "Agencies" at bounding box center [150, 144] width 186 height 15
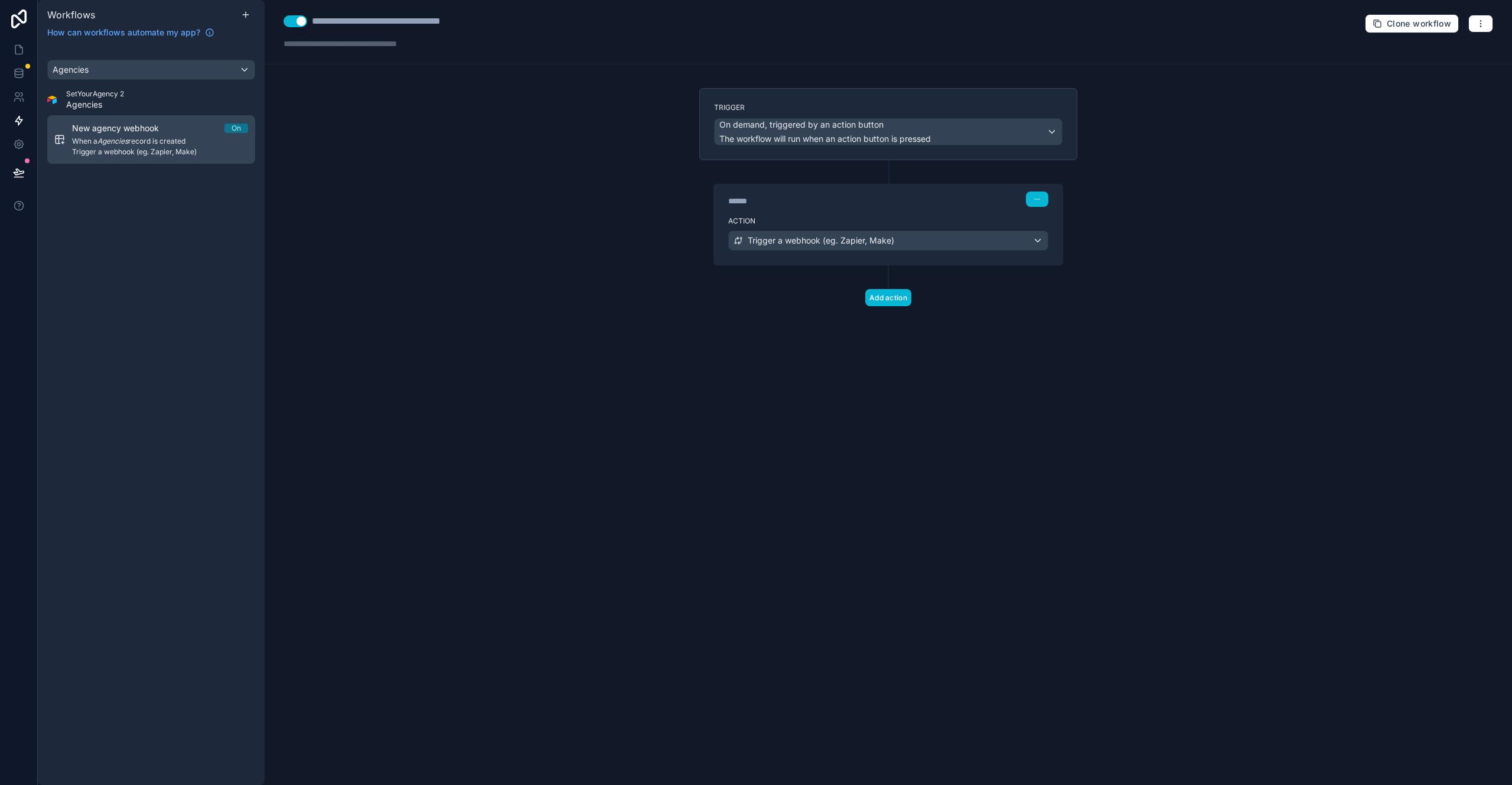
click at [123, 140] on em "Agencies" at bounding box center [113, 141] width 31 height 9
click at [16, 68] on icon at bounding box center [18, 73] width 12 height 12
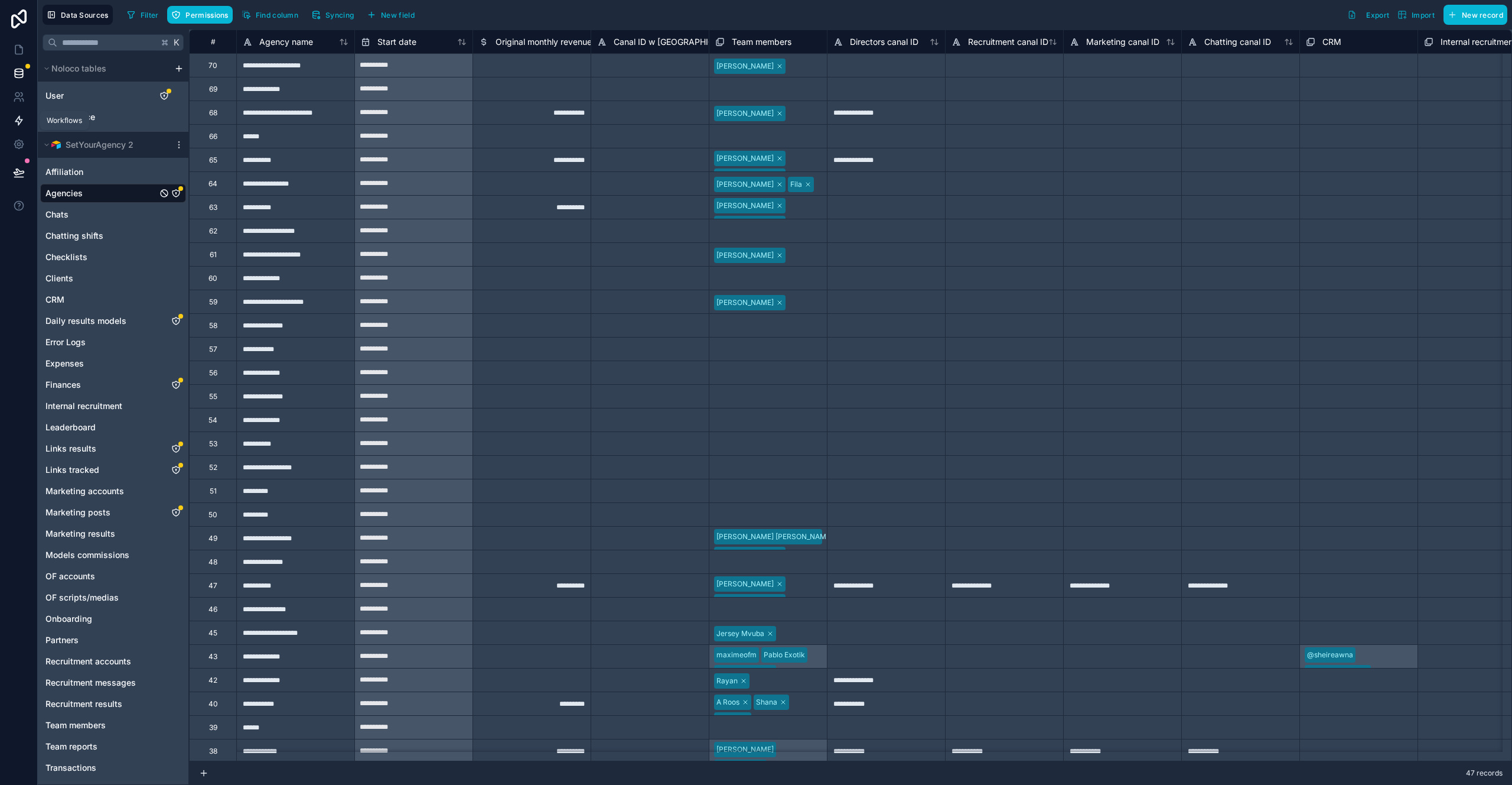
click at [16, 117] on icon at bounding box center [18, 120] width 12 height 12
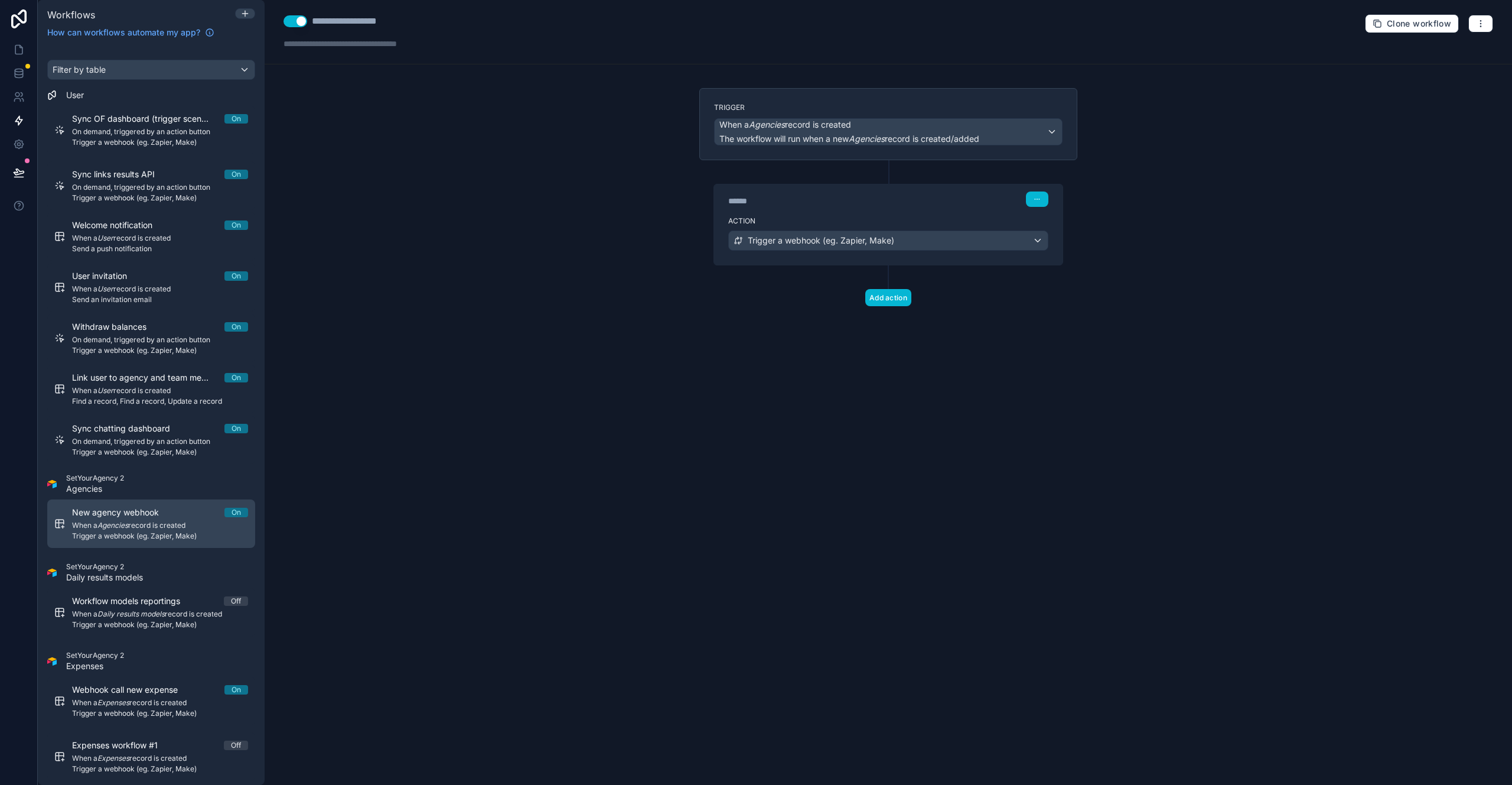
click at [150, 526] on span "When a Agencies record is created" at bounding box center [160, 526] width 177 height 10
click at [112, 517] on span "New agency webhook" at bounding box center [122, 512] width 101 height 12
click at [799, 244] on span "Trigger a webhook (eg. Zapier, Make)" at bounding box center [820, 241] width 146 height 12
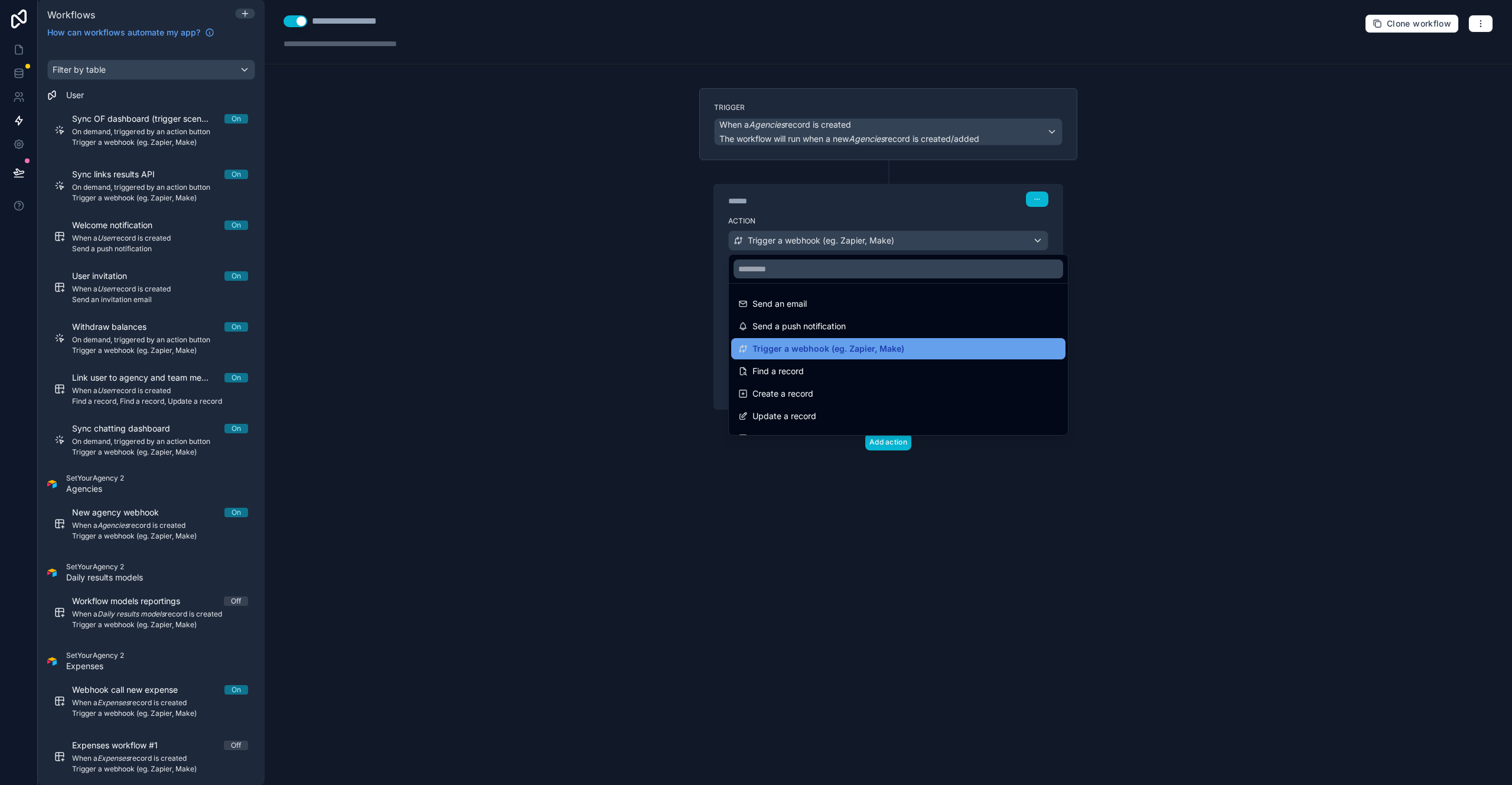
click at [811, 354] on span "Trigger a webhook (eg. Zapier, Make)" at bounding box center [828, 348] width 152 height 15
